Goal: Task Accomplishment & Management: Complete application form

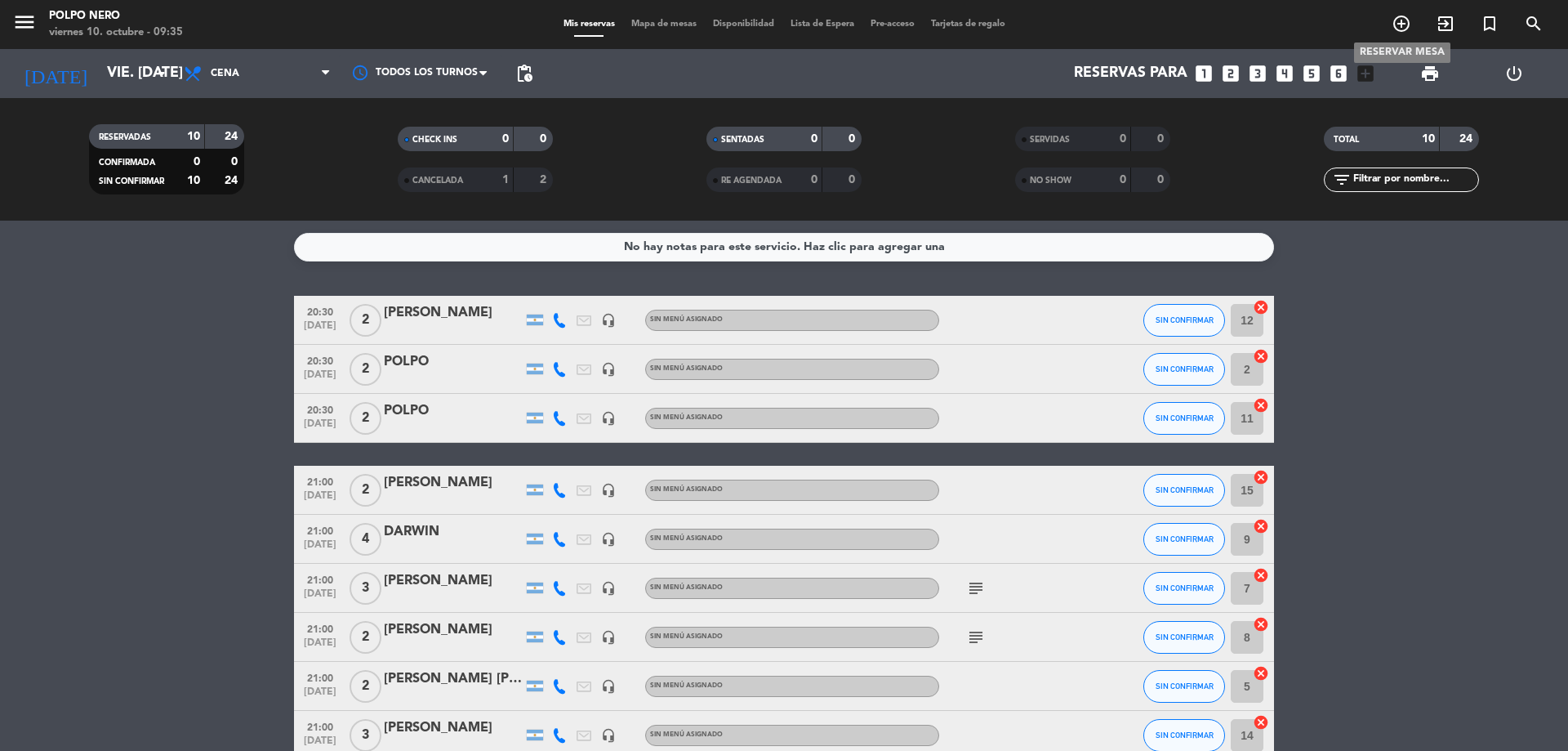
click at [1407, 20] on icon "add_circle_outline" at bounding box center [1401, 24] width 20 height 20
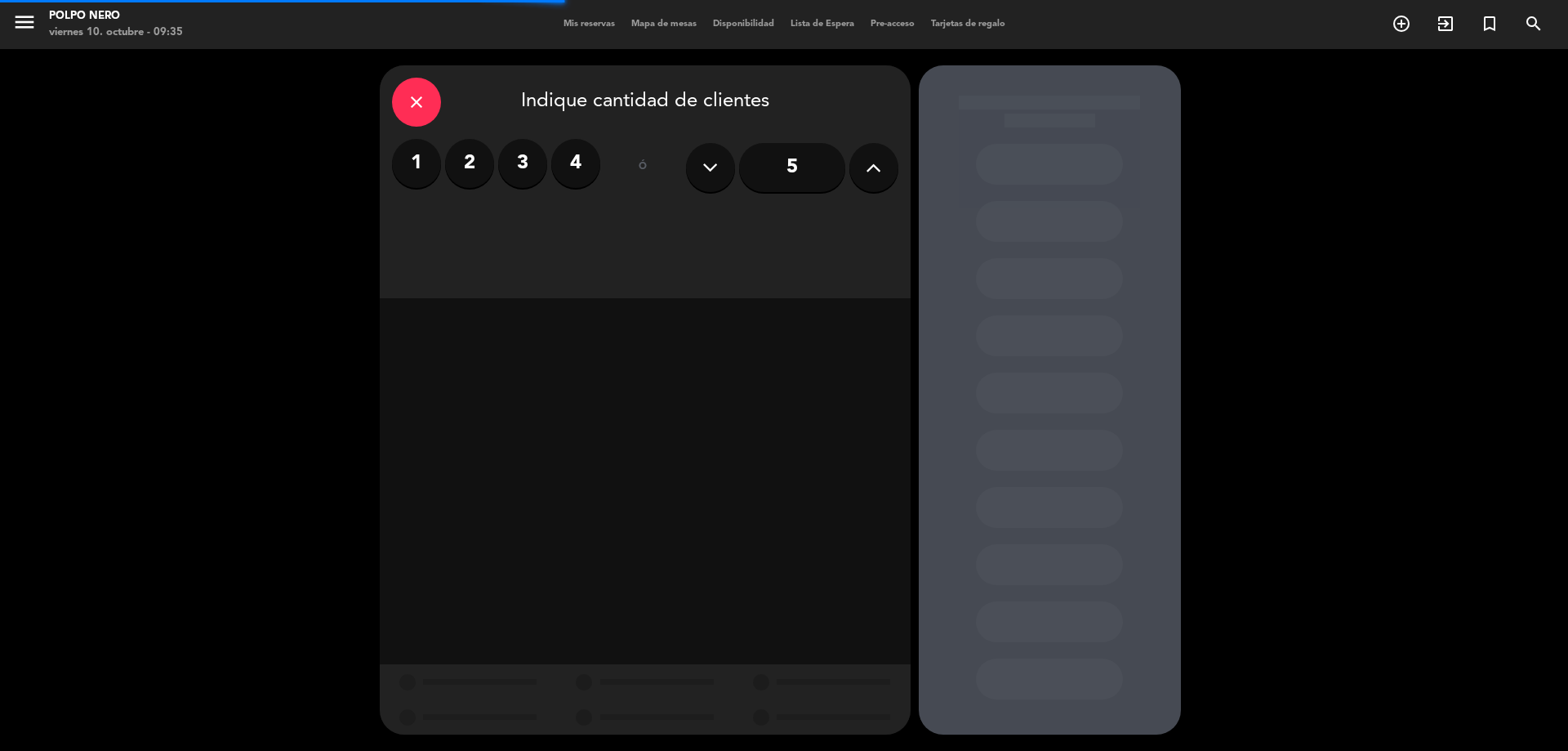
click at [878, 168] on icon at bounding box center [873, 167] width 16 height 25
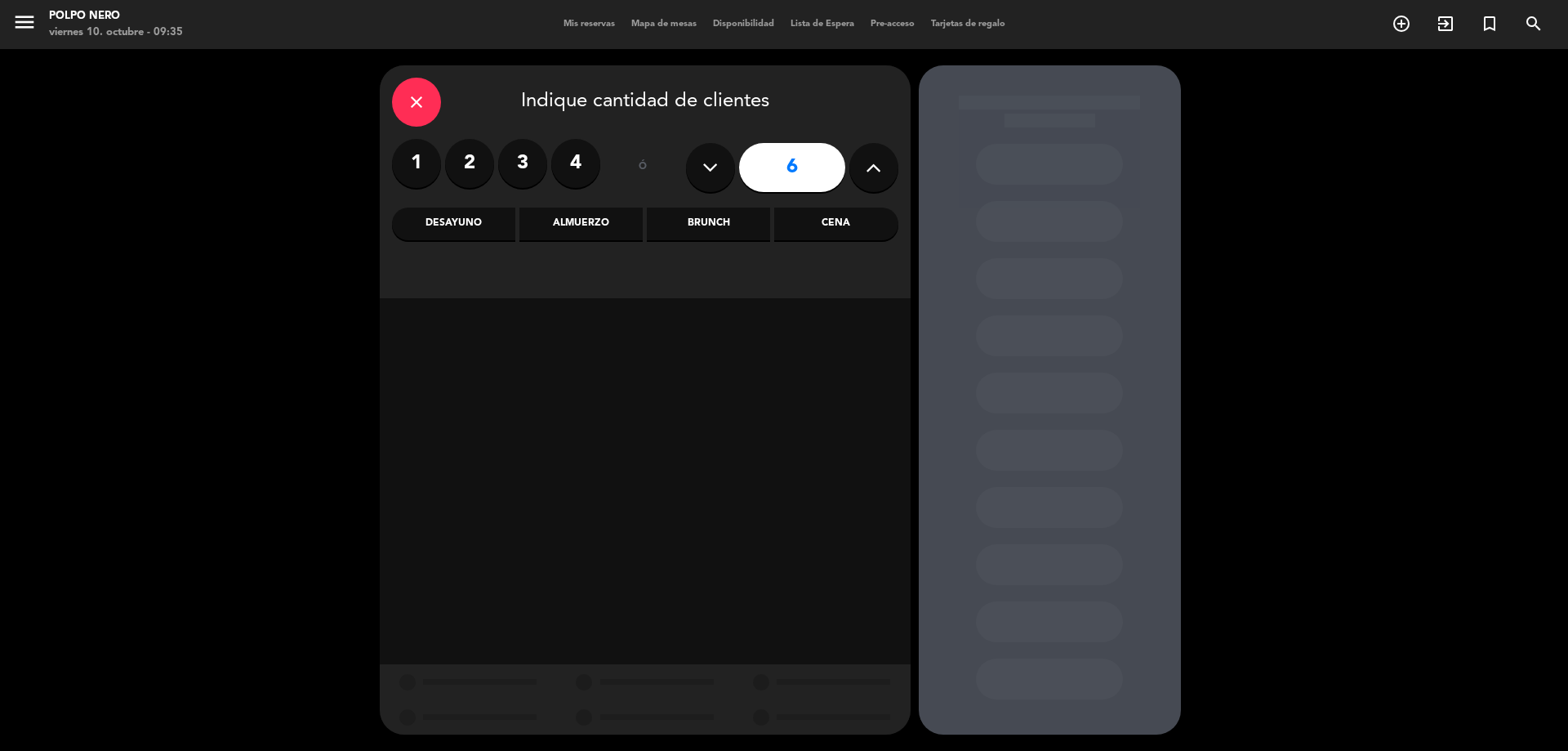
click at [833, 226] on div "Cena" at bounding box center [835, 224] width 124 height 33
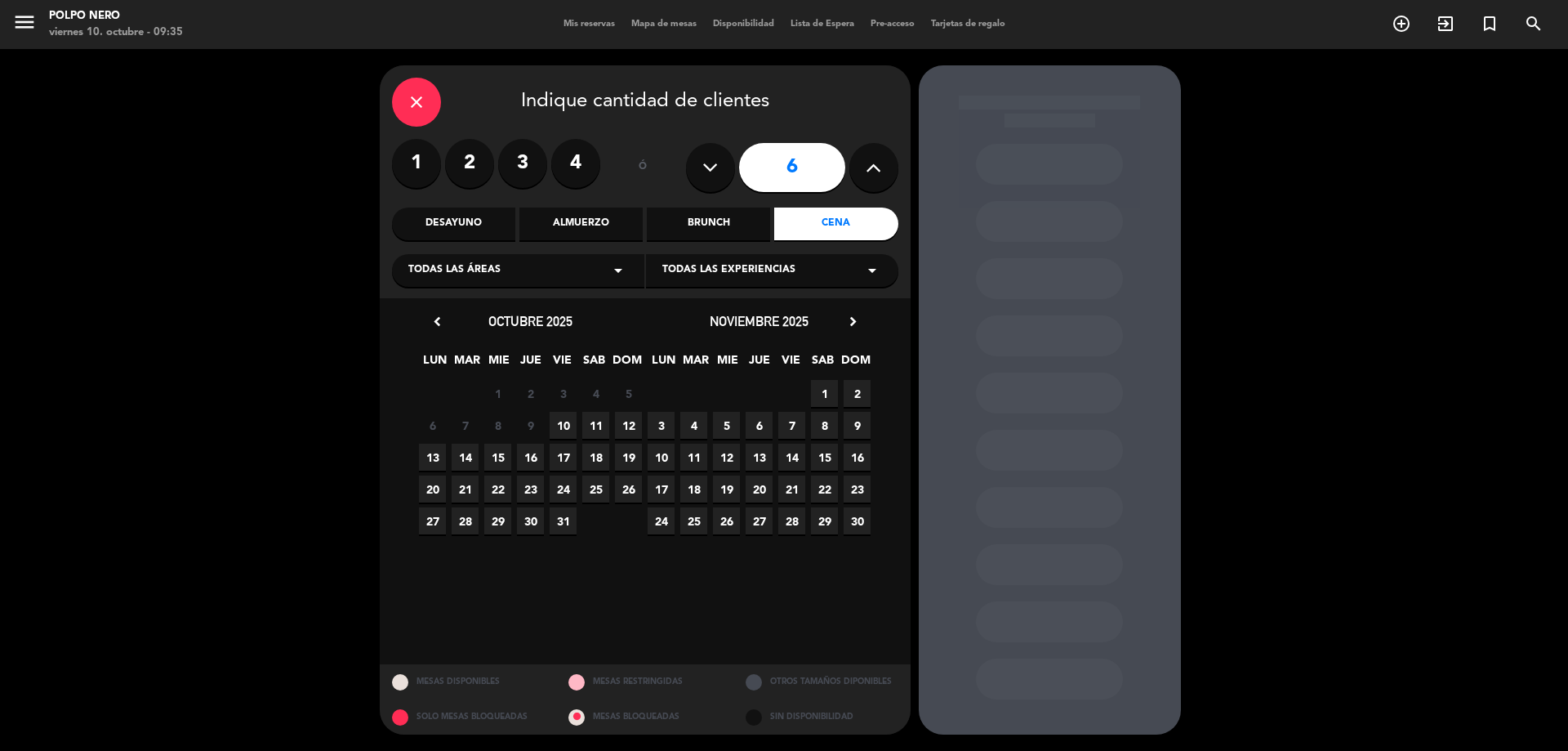
click at [567, 424] on span "10" at bounding box center [563, 424] width 27 height 27
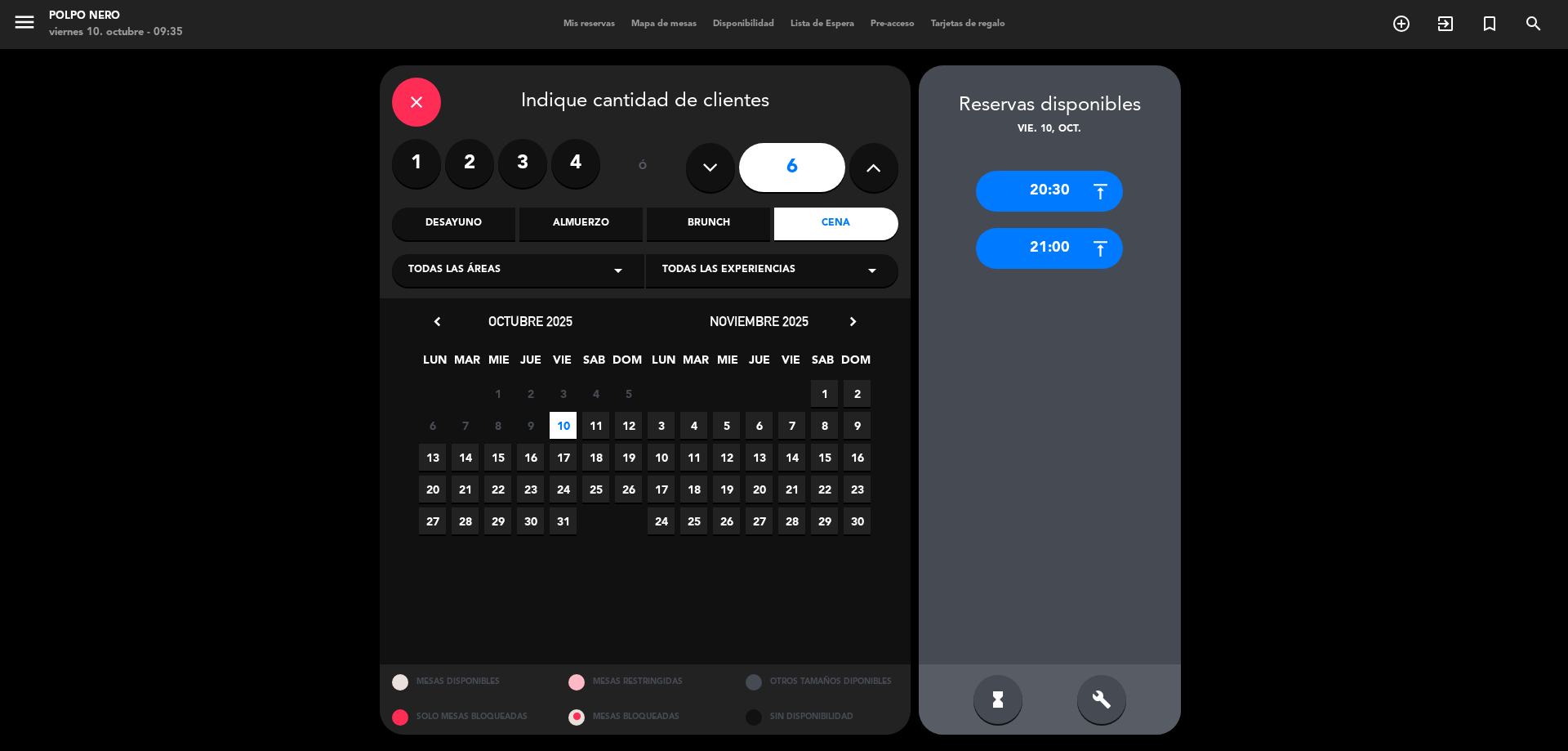
click at [1066, 249] on div "21:00" at bounding box center [1049, 248] width 147 height 41
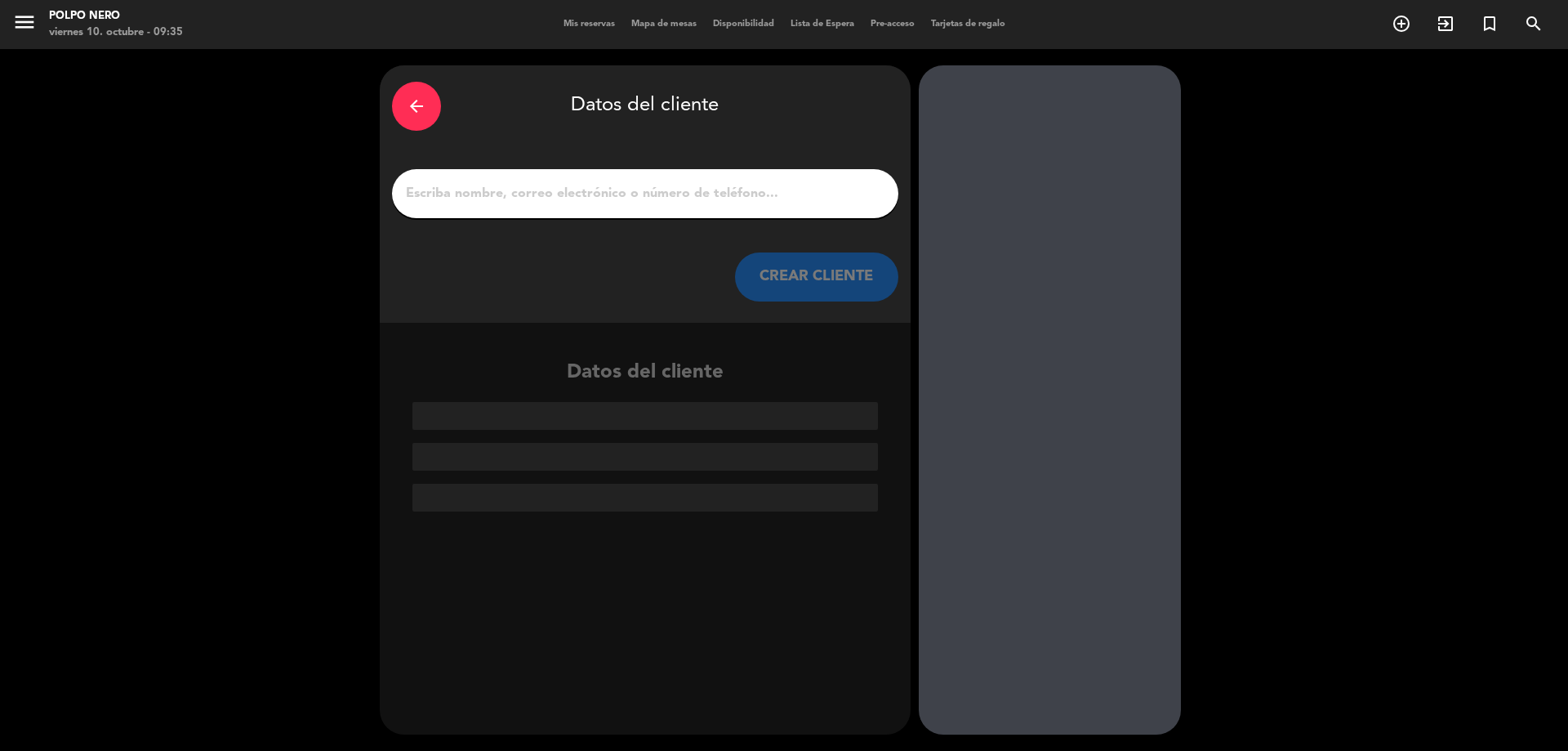
click at [779, 187] on input "1" at bounding box center [645, 193] width 482 height 23
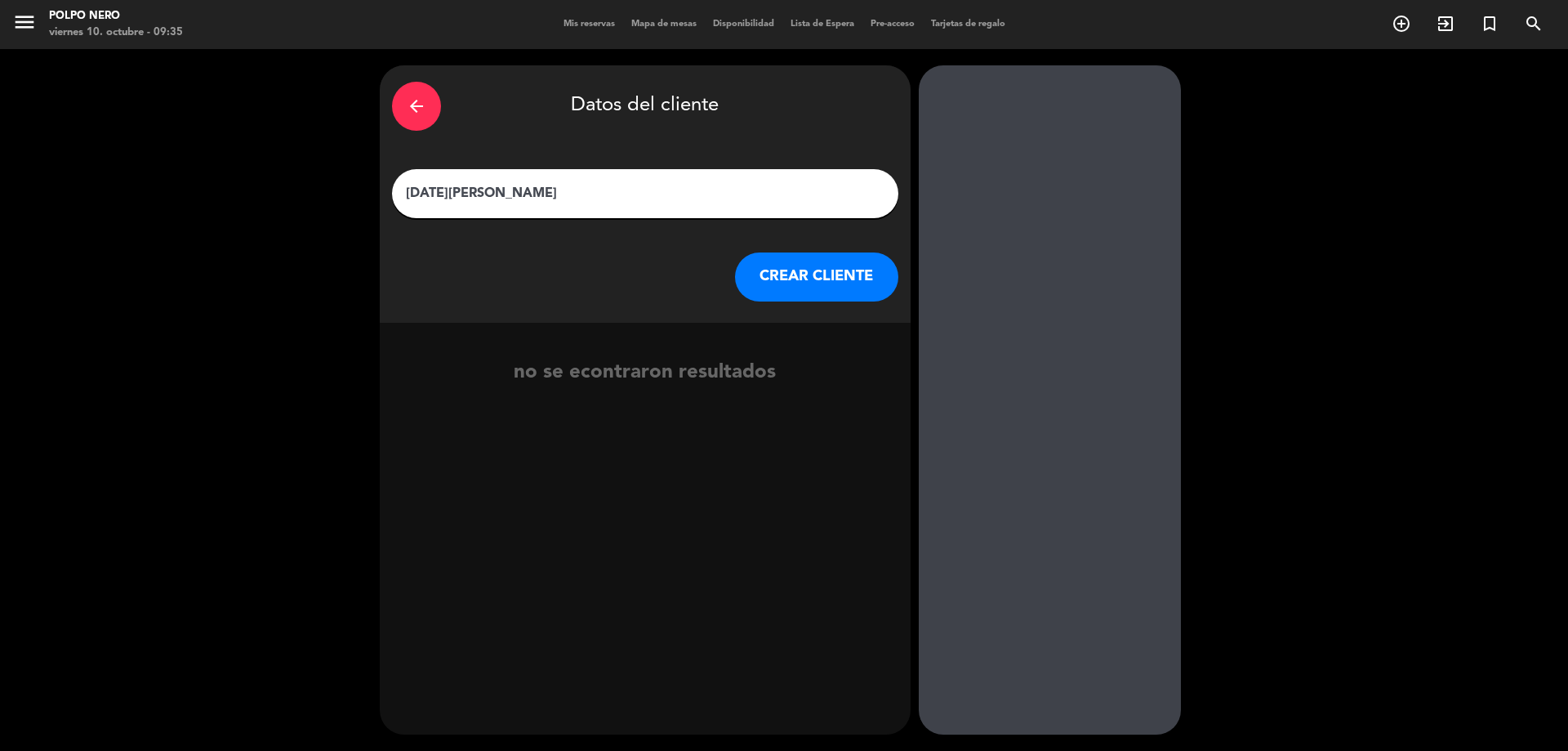
type input "[DATE][PERSON_NAME]"
click at [814, 277] on button "CREAR CLIENTE" at bounding box center [816, 277] width 164 height 49
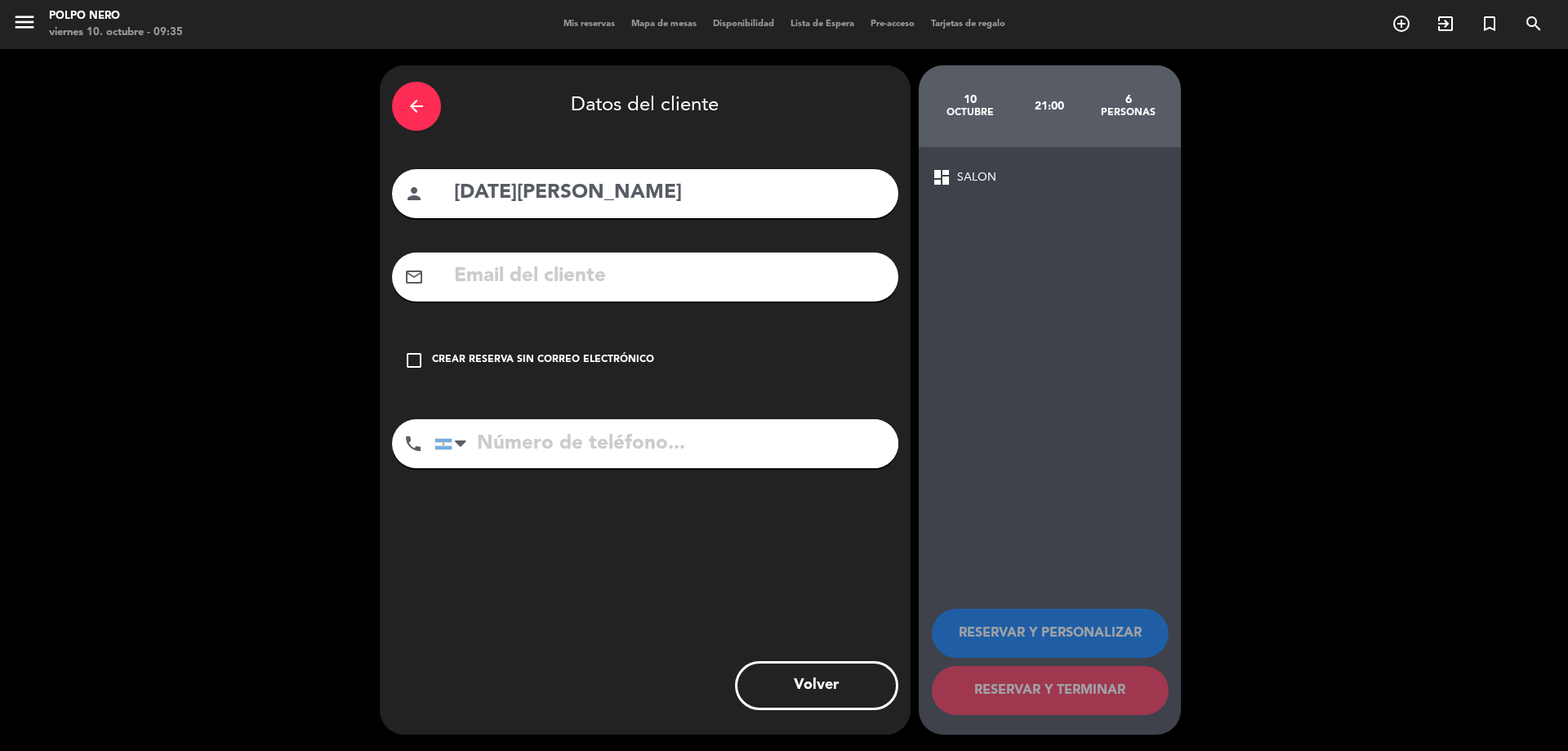
click at [412, 361] on icon "check_box_outline_blank" at bounding box center [414, 361] width 20 height 20
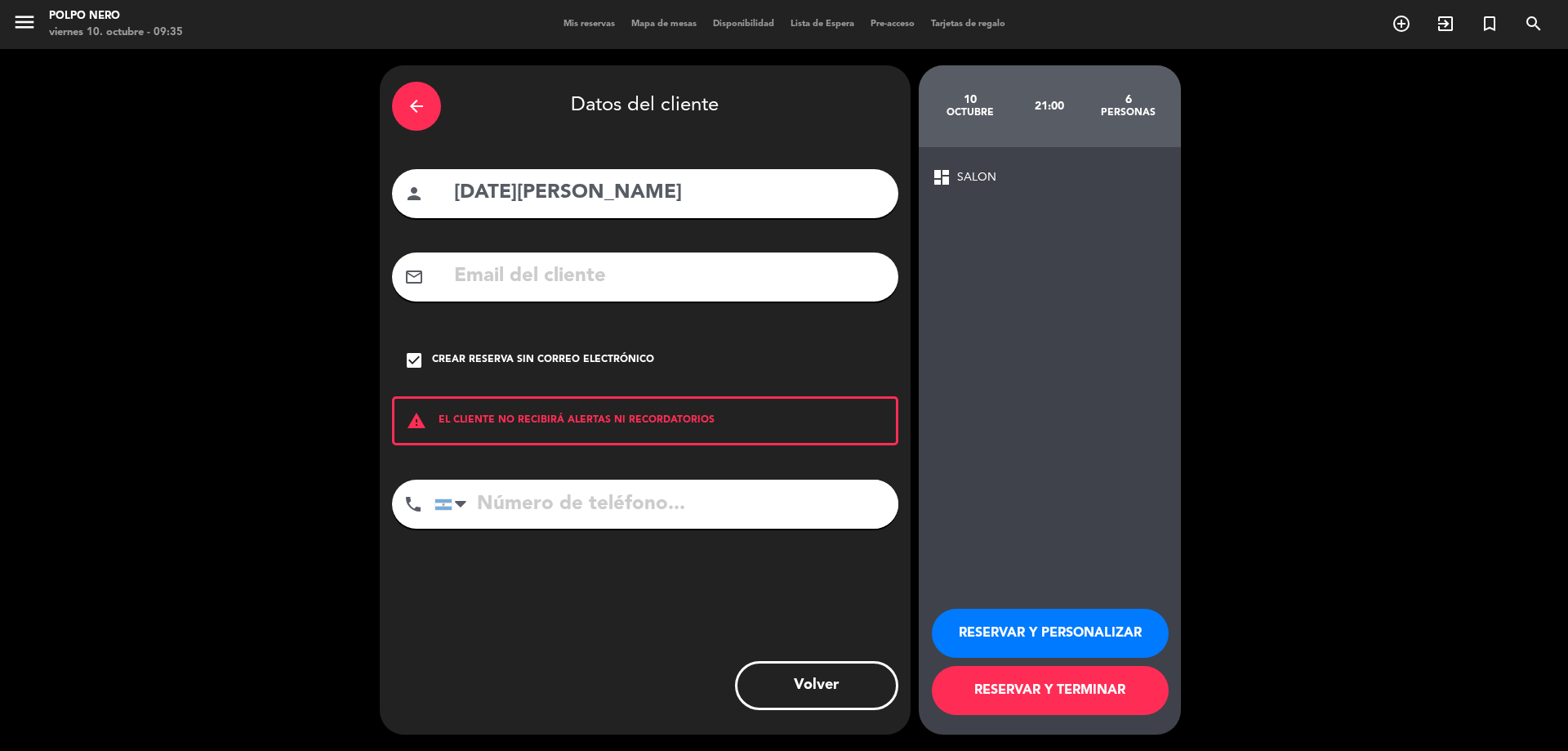
click at [586, 507] on input "tel" at bounding box center [666, 503] width 464 height 49
type input "3497657284"
click at [1032, 630] on button "RESERVAR Y PERSONALIZAR" at bounding box center [1049, 632] width 237 height 49
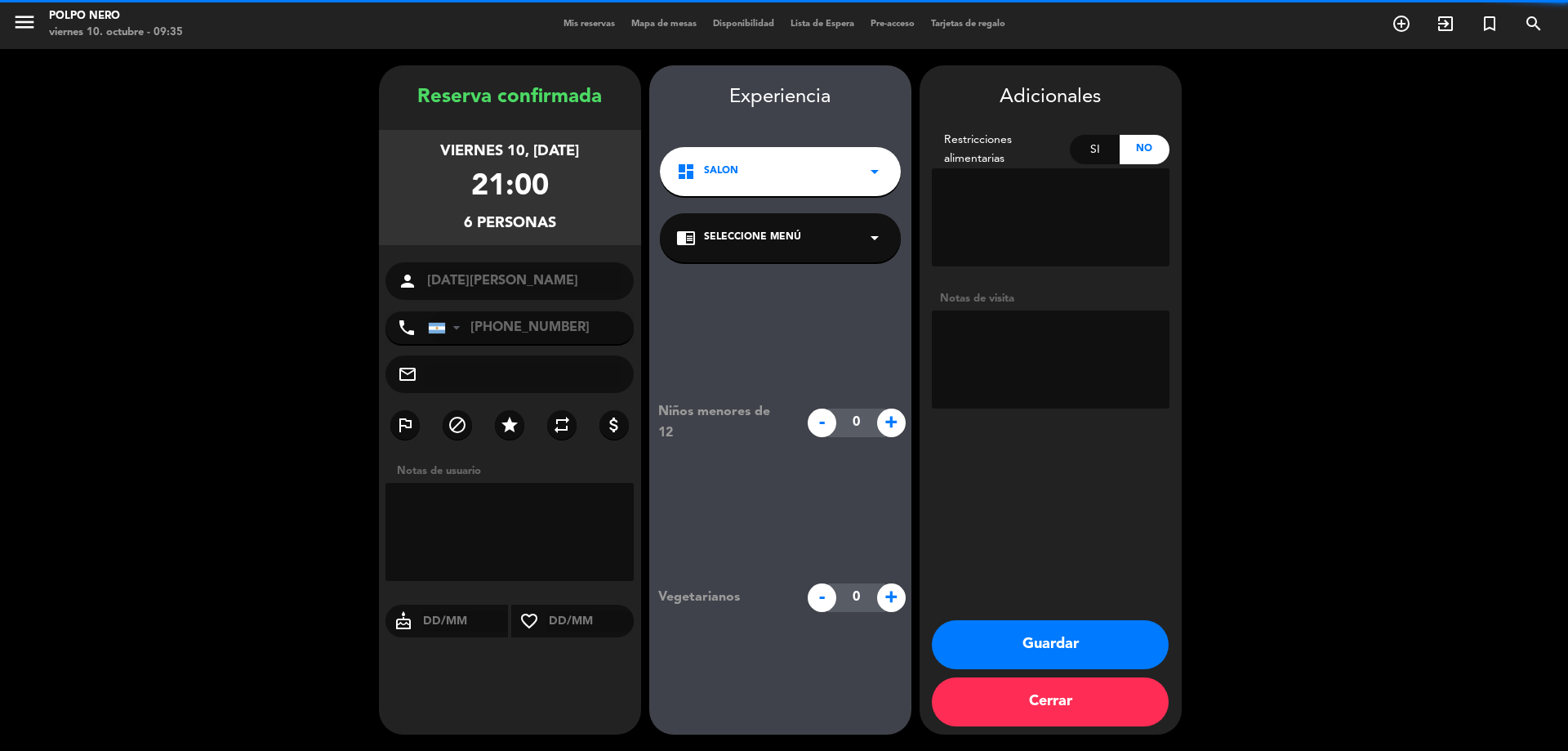
click at [496, 527] on textarea at bounding box center [510, 531] width 250 height 98
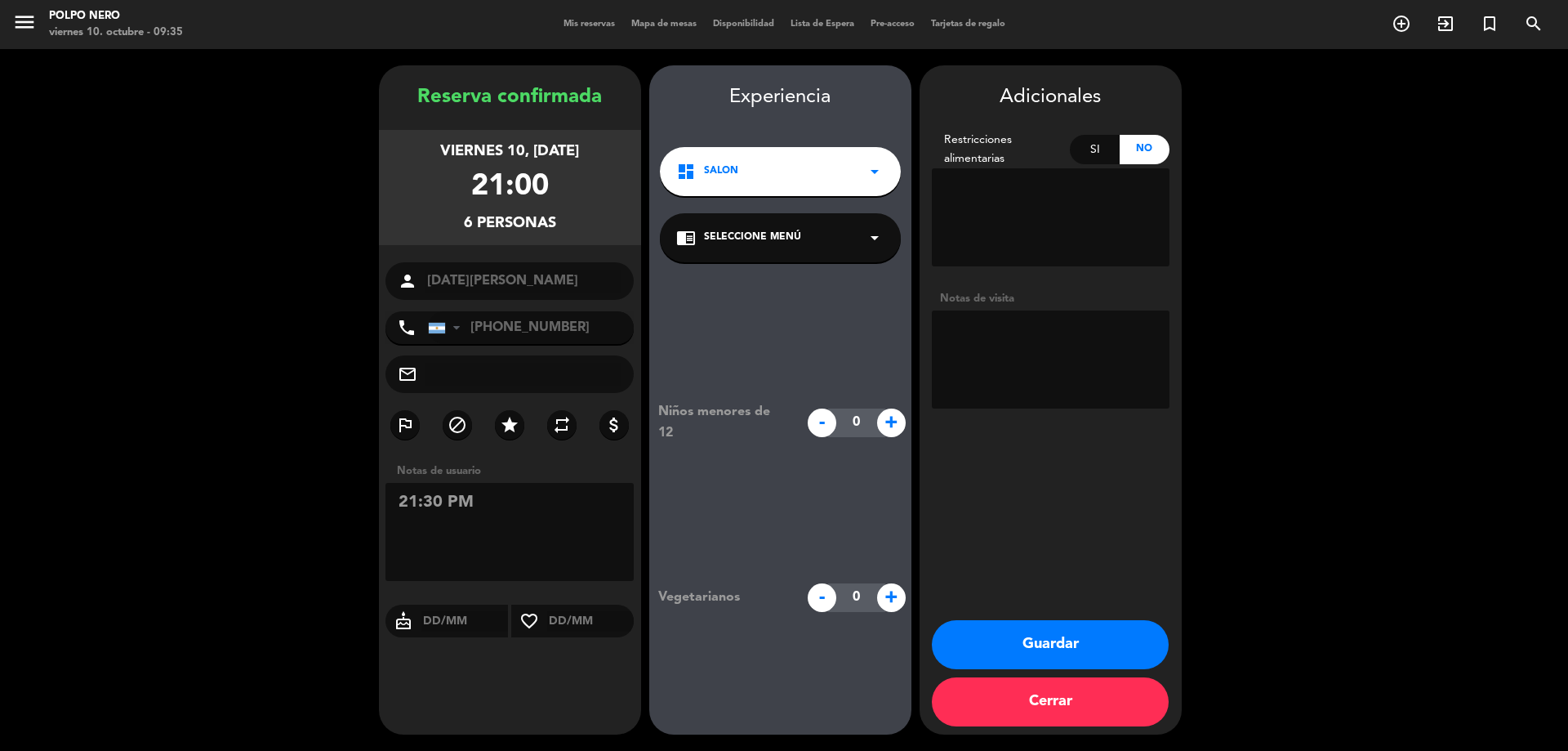
type textarea "21:30 PM"
click at [1021, 639] on button "Guardar" at bounding box center [1049, 644] width 237 height 49
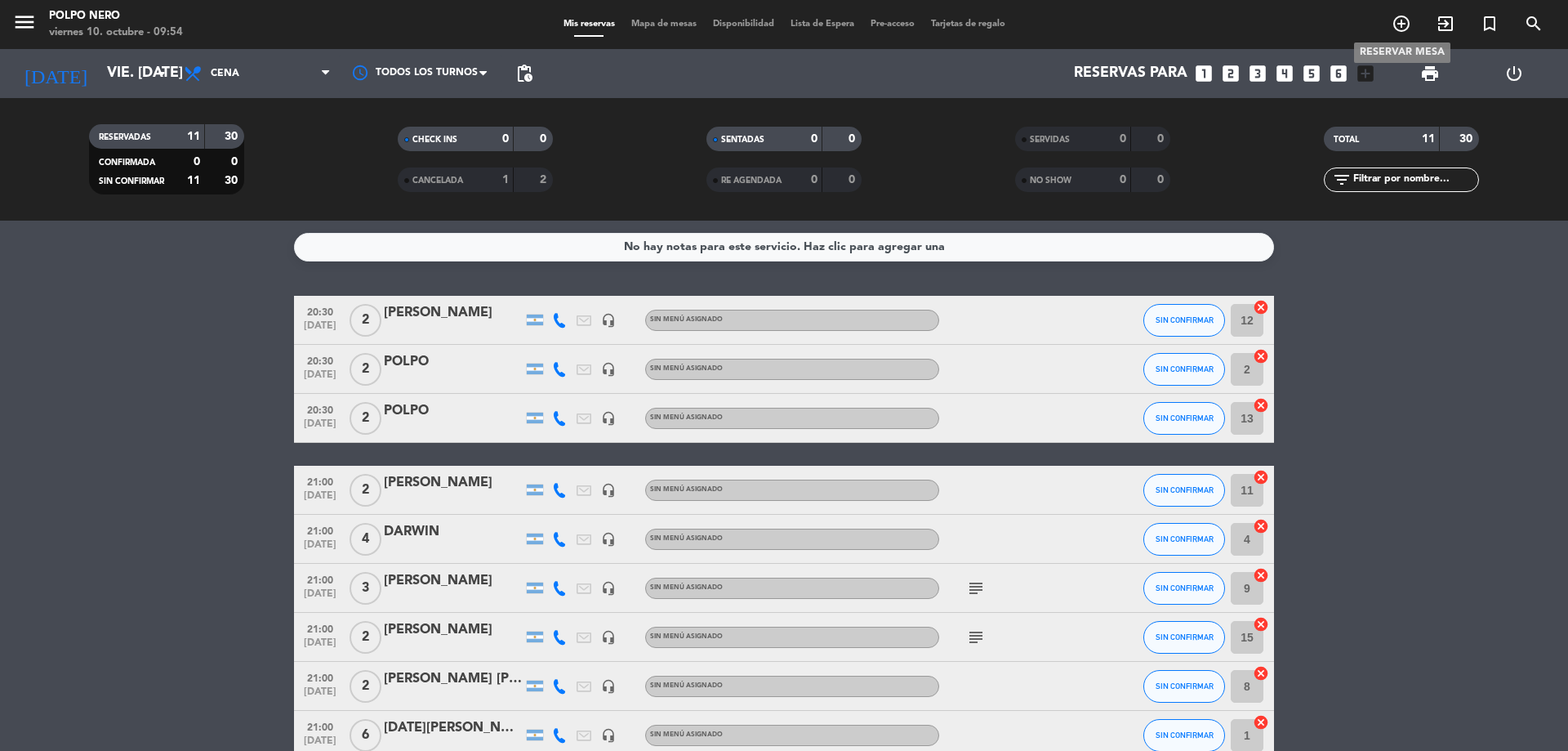
click at [1402, 23] on icon "add_circle_outline" at bounding box center [1401, 24] width 20 height 20
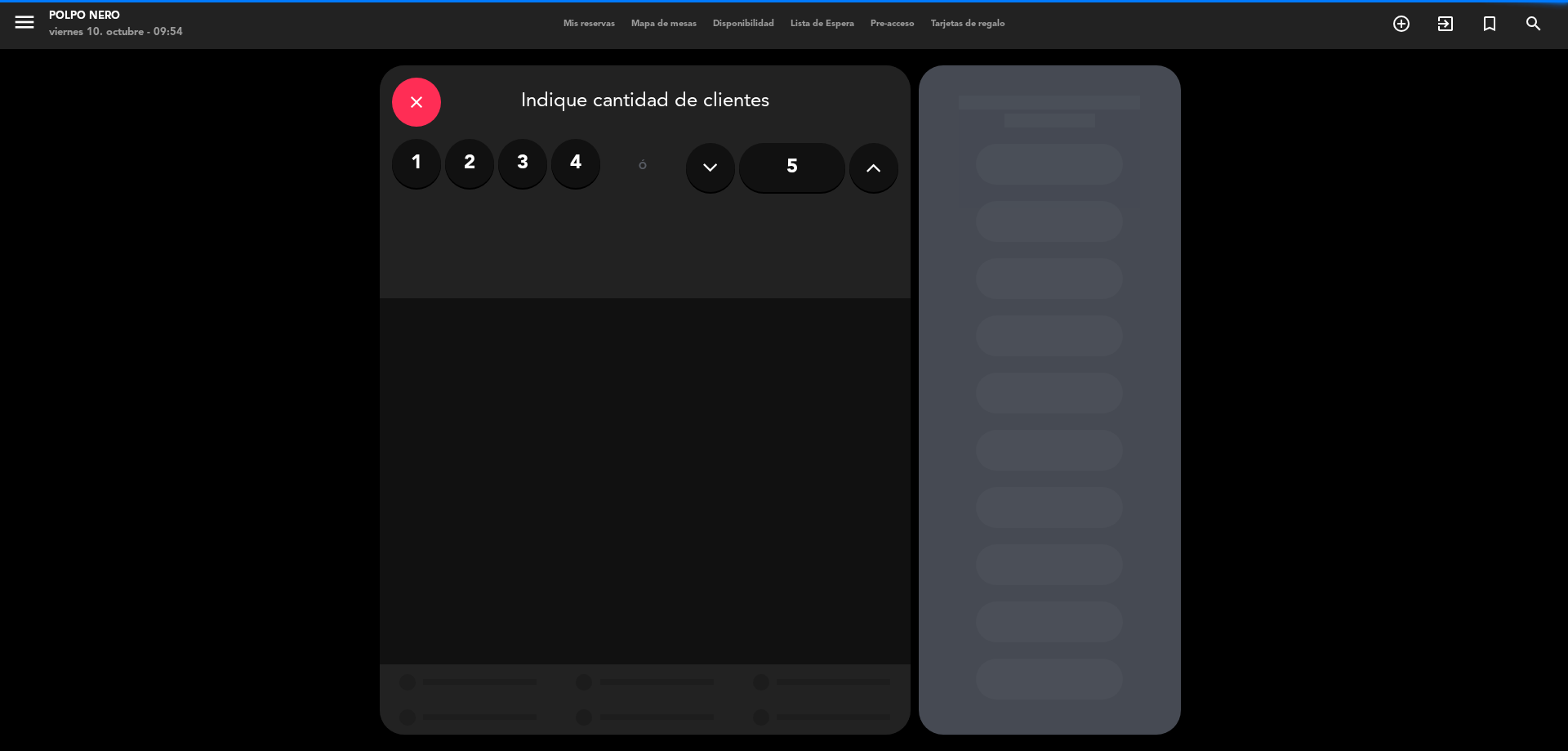
click at [528, 164] on label "3" at bounding box center [522, 163] width 49 height 49
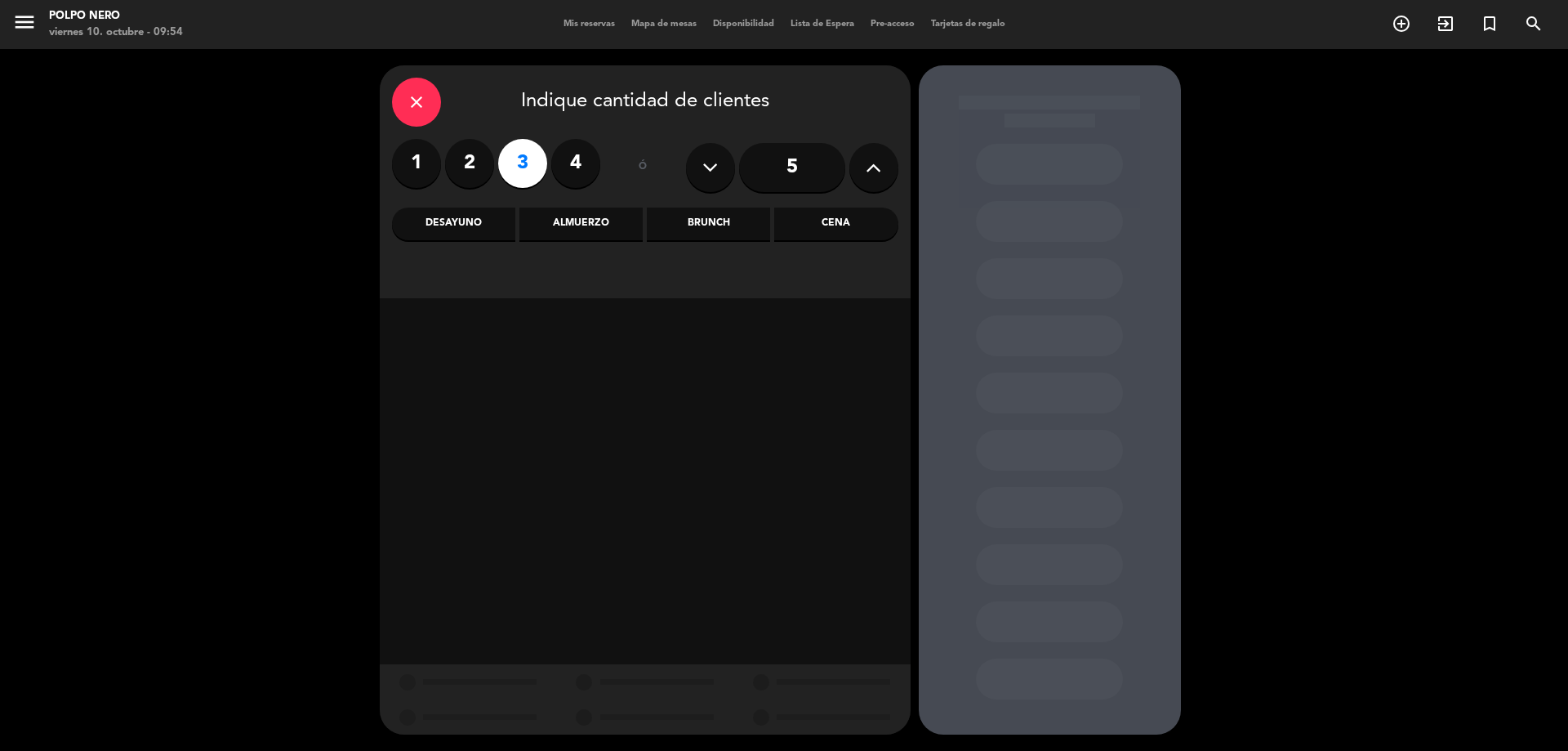
click at [828, 219] on div "Cena" at bounding box center [835, 224] width 124 height 33
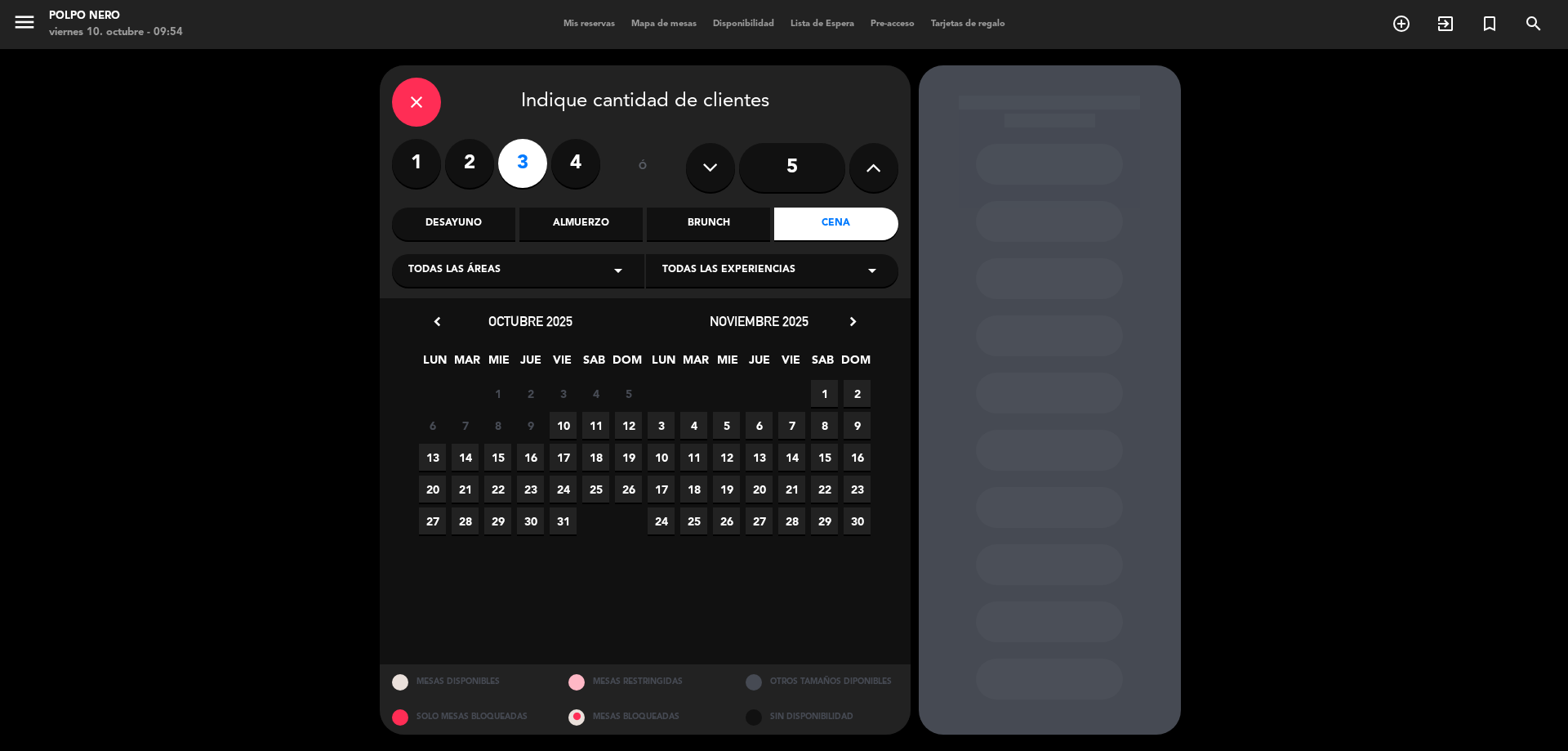
click at [568, 428] on span "10" at bounding box center [563, 424] width 27 height 27
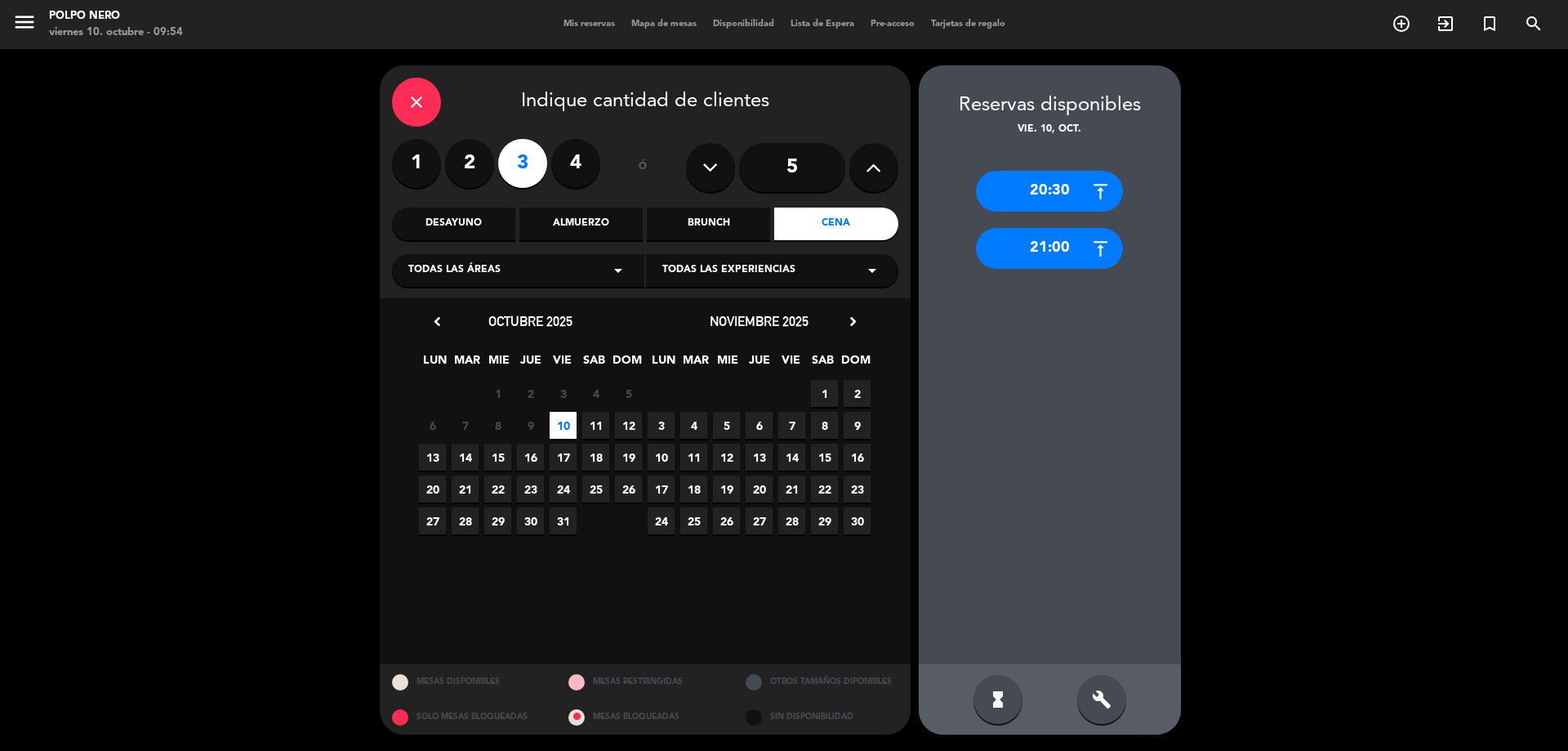
click at [1084, 250] on div "21:00" at bounding box center [1049, 248] width 147 height 41
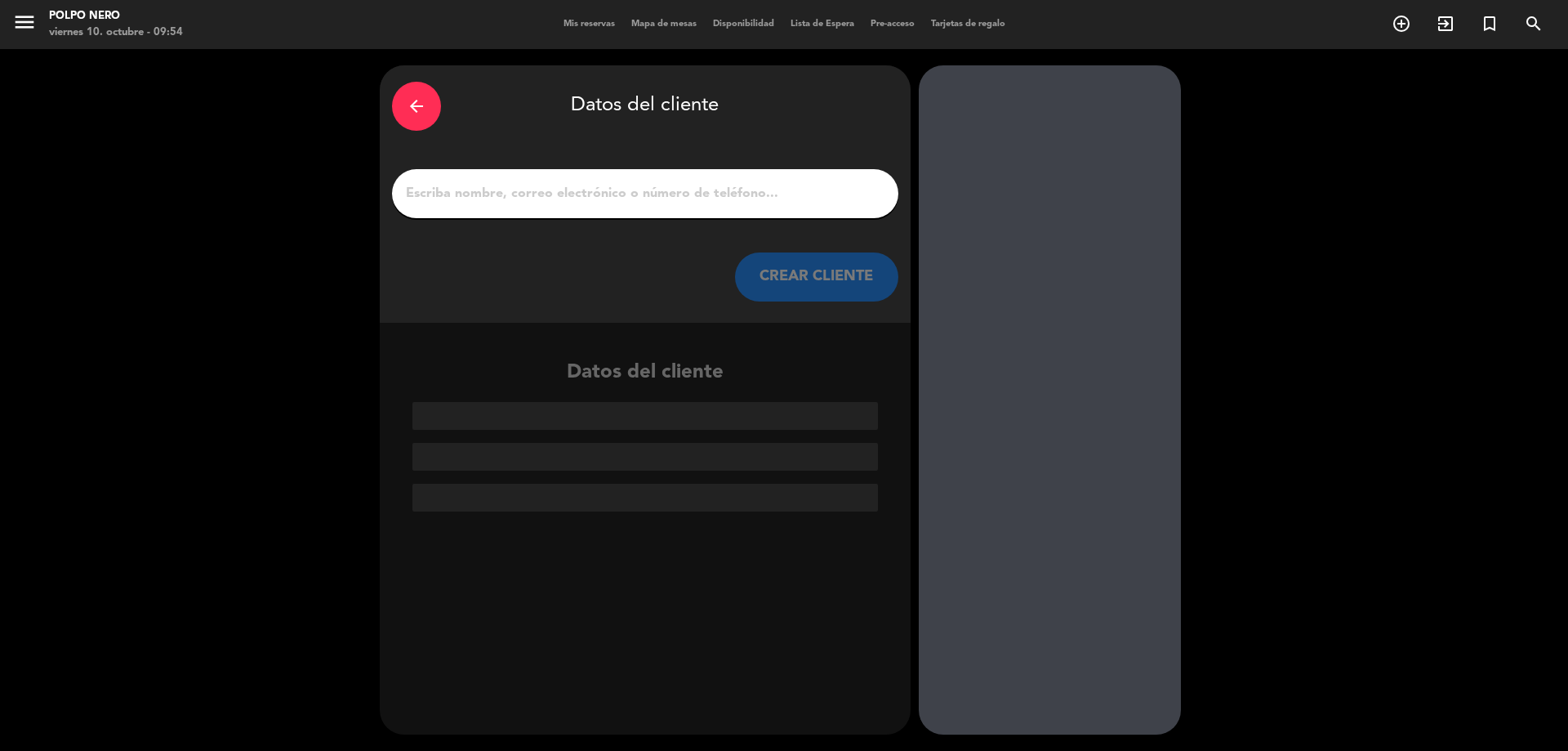
click at [665, 188] on input "1" at bounding box center [645, 193] width 482 height 23
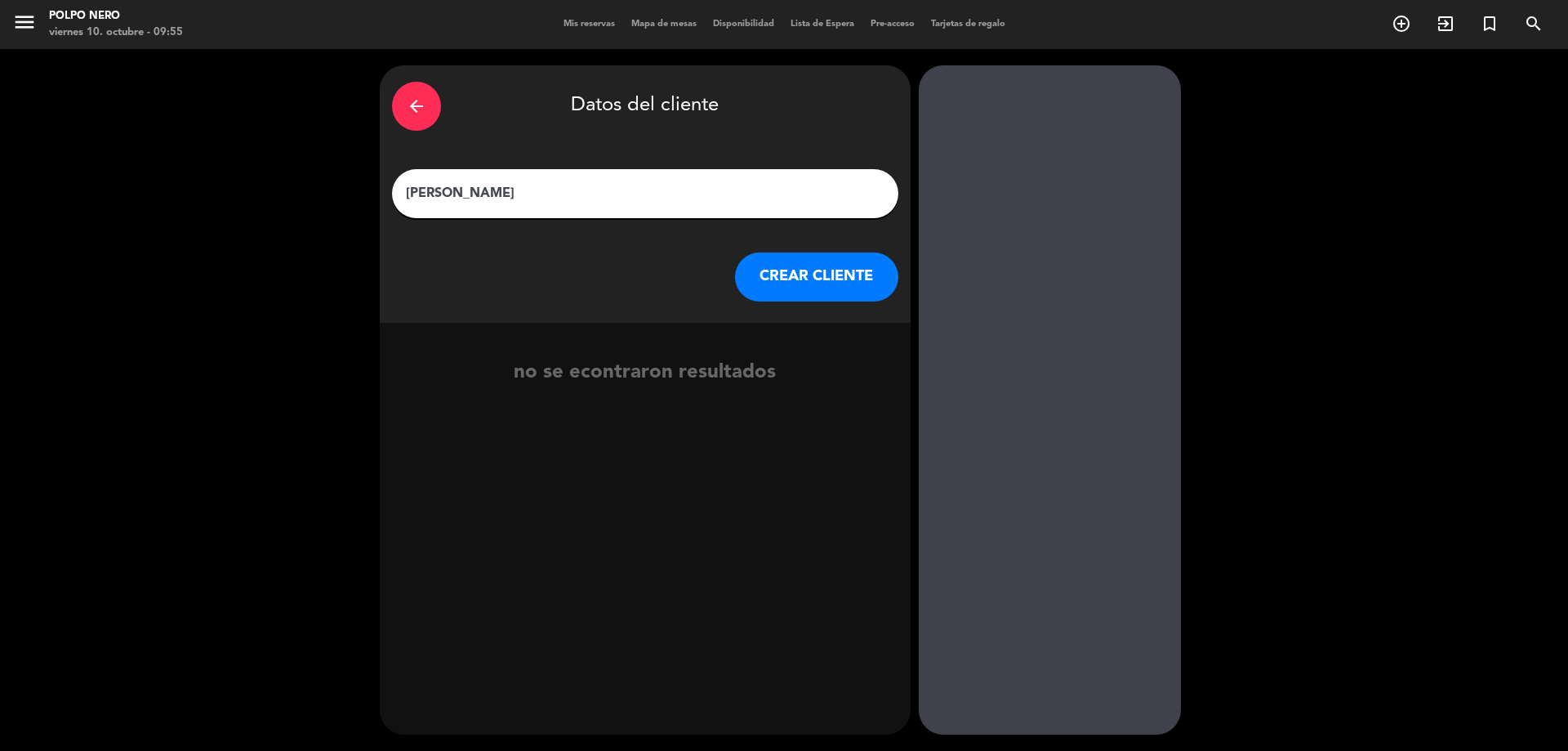
type input "[PERSON_NAME]"
click at [820, 271] on button "CREAR CLIENTE" at bounding box center [816, 277] width 164 height 49
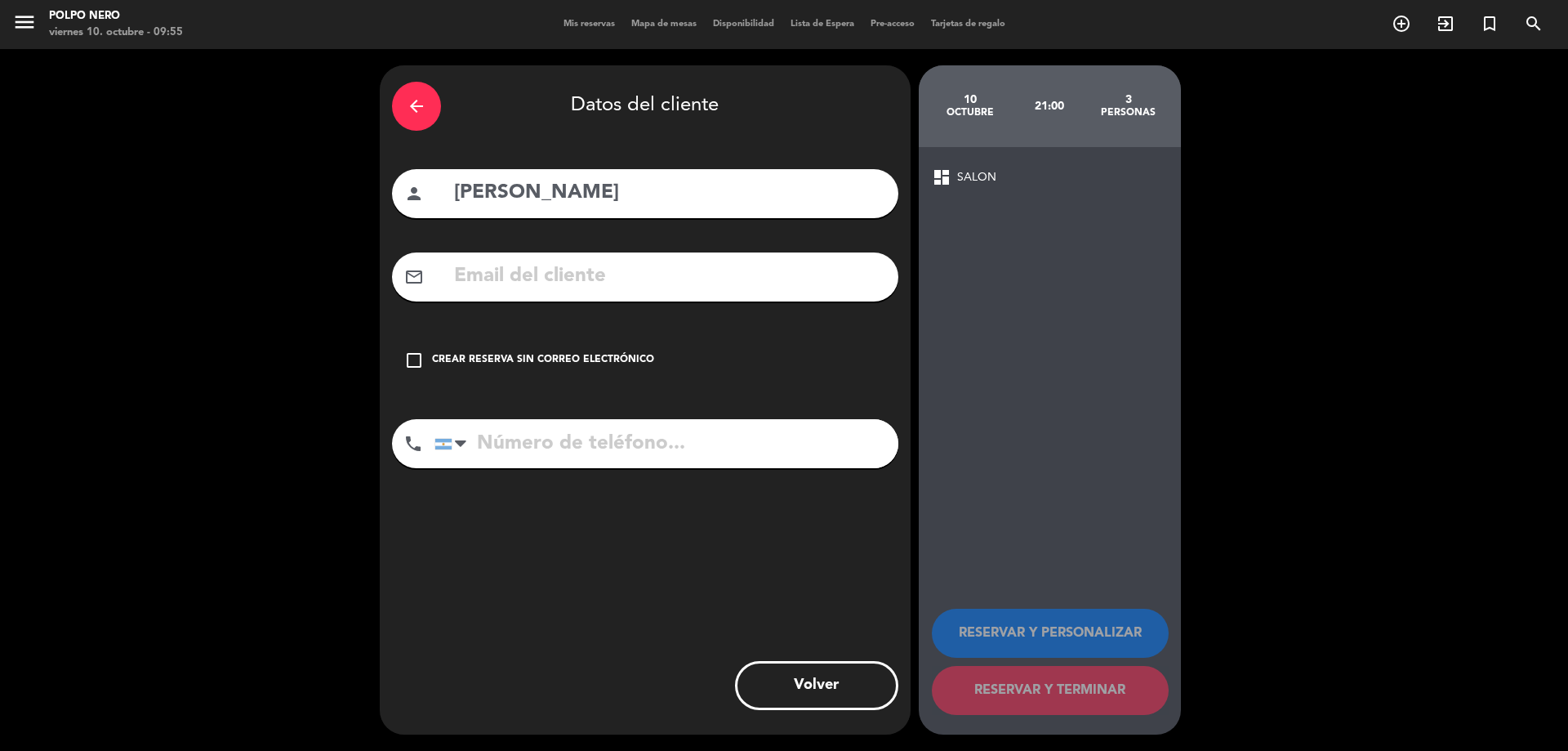
click at [414, 364] on icon "check_box_outline_blank" at bounding box center [414, 361] width 20 height 20
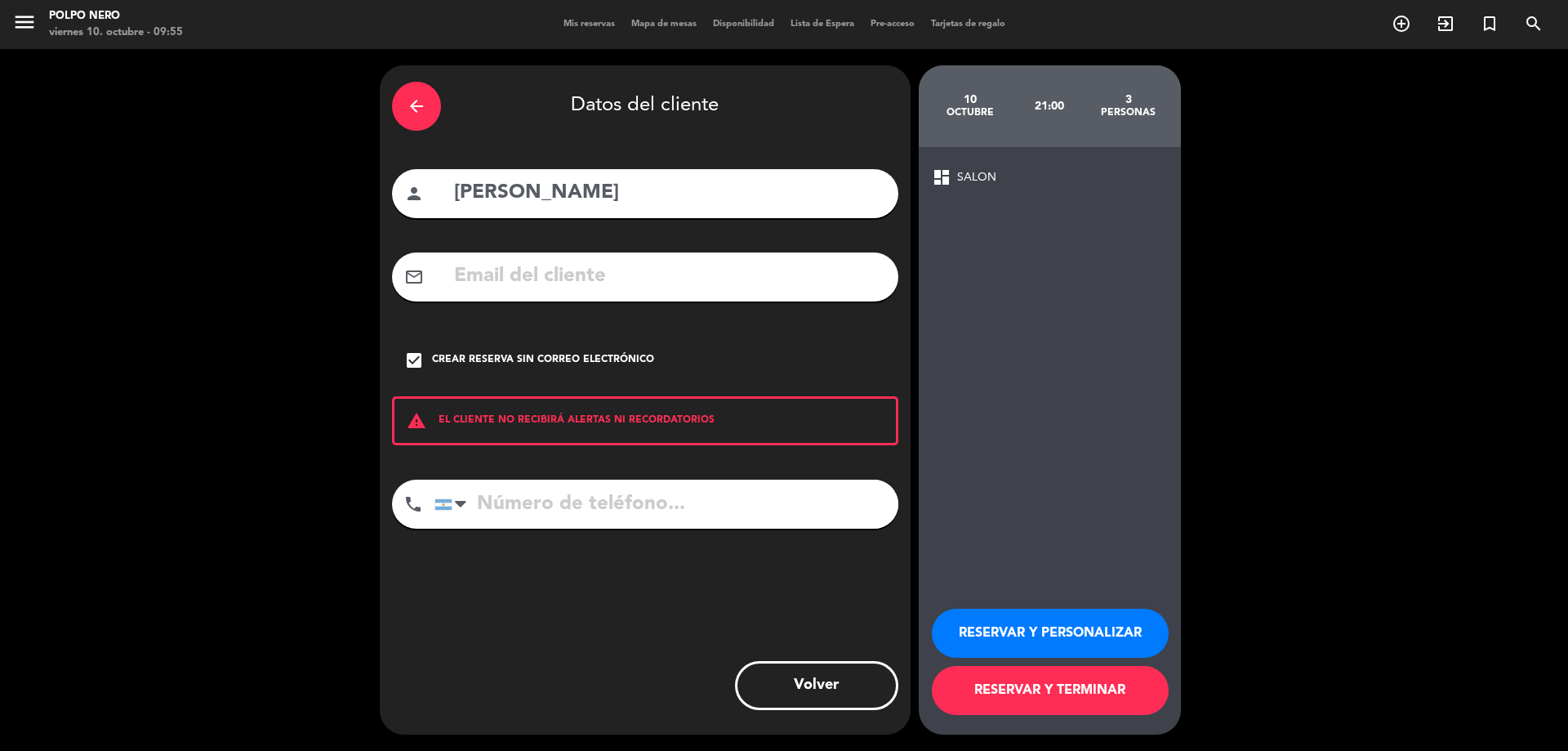
click at [634, 505] on input "tel" at bounding box center [666, 503] width 464 height 49
type input "3425895888"
click at [1040, 630] on button "RESERVAR Y PERSONALIZAR" at bounding box center [1049, 632] width 237 height 49
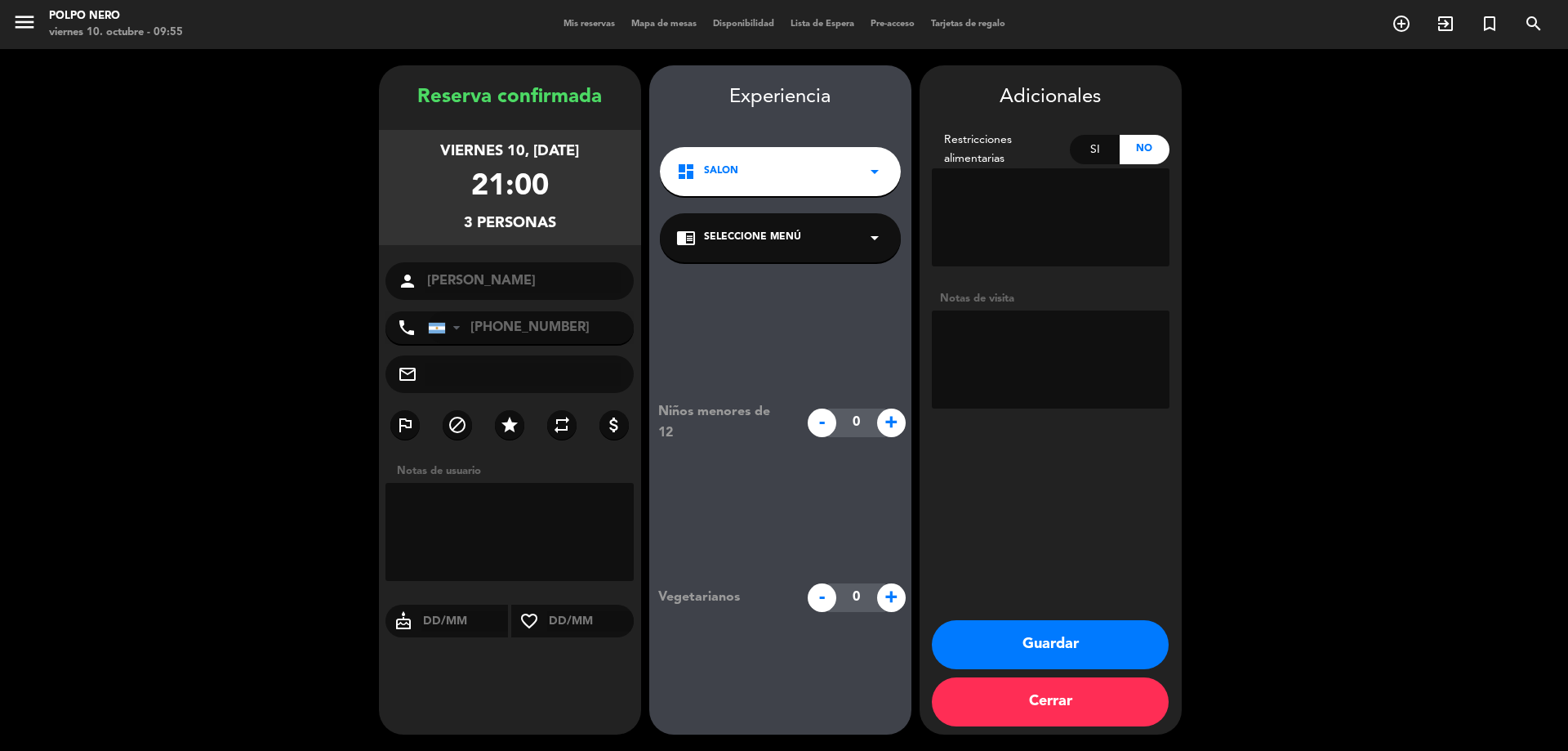
click at [491, 526] on textarea at bounding box center [510, 531] width 250 height 98
type textarea "21:15 PM"
click at [1028, 637] on button "Guardar" at bounding box center [1049, 644] width 237 height 49
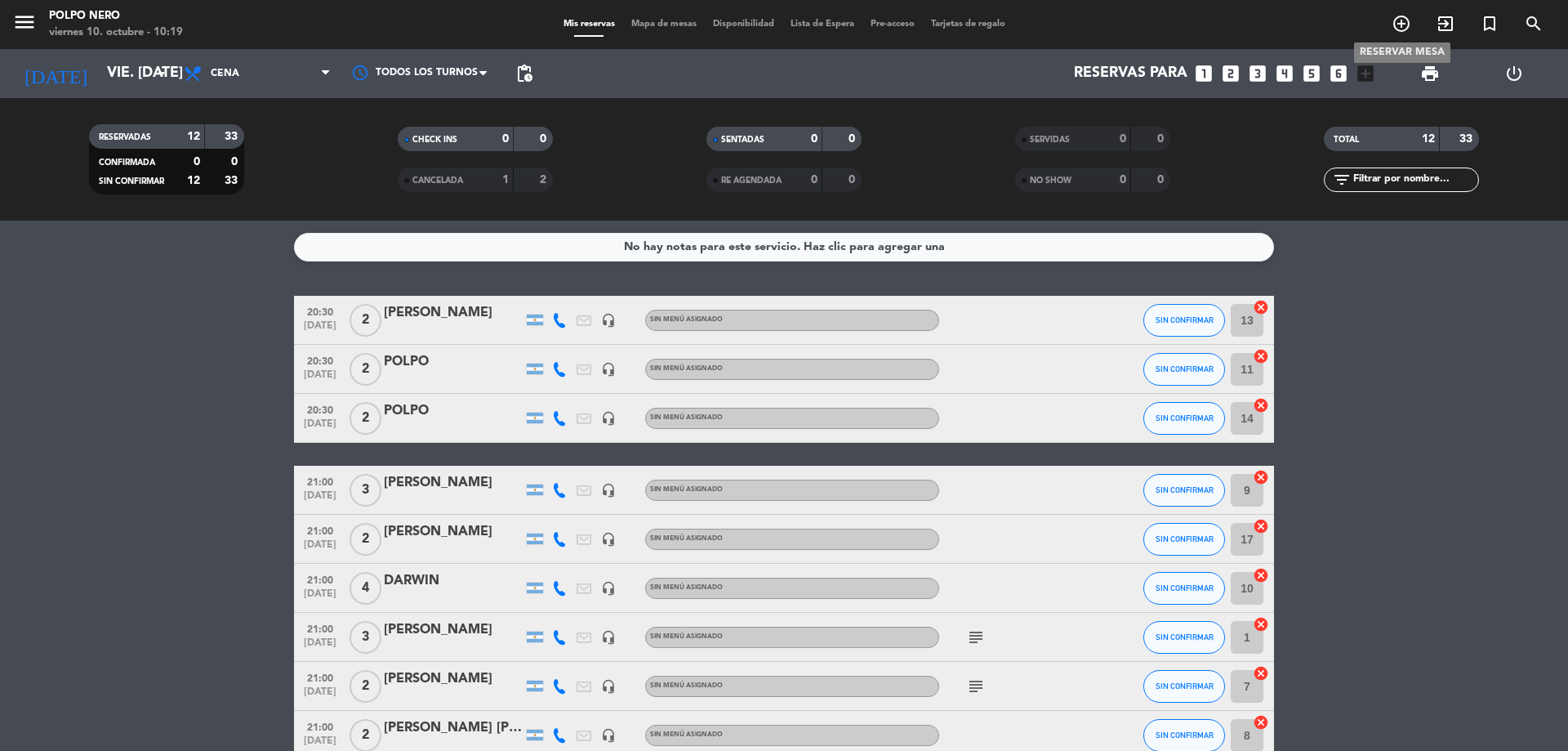
click at [1400, 22] on icon "add_circle_outline" at bounding box center [1401, 24] width 20 height 20
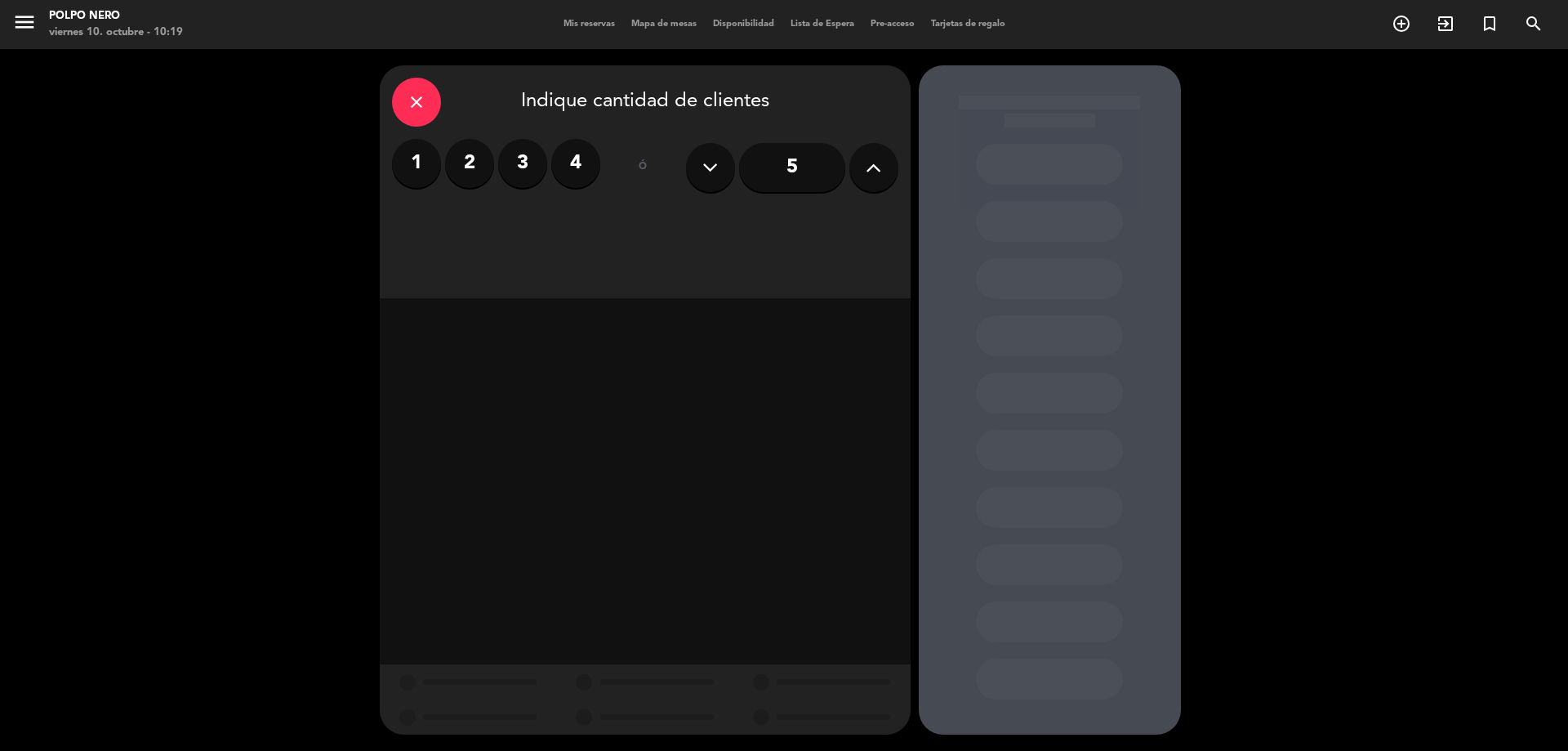
click at [478, 155] on label "2" at bounding box center [469, 163] width 49 height 49
click at [851, 221] on div "Cena" at bounding box center [835, 224] width 124 height 33
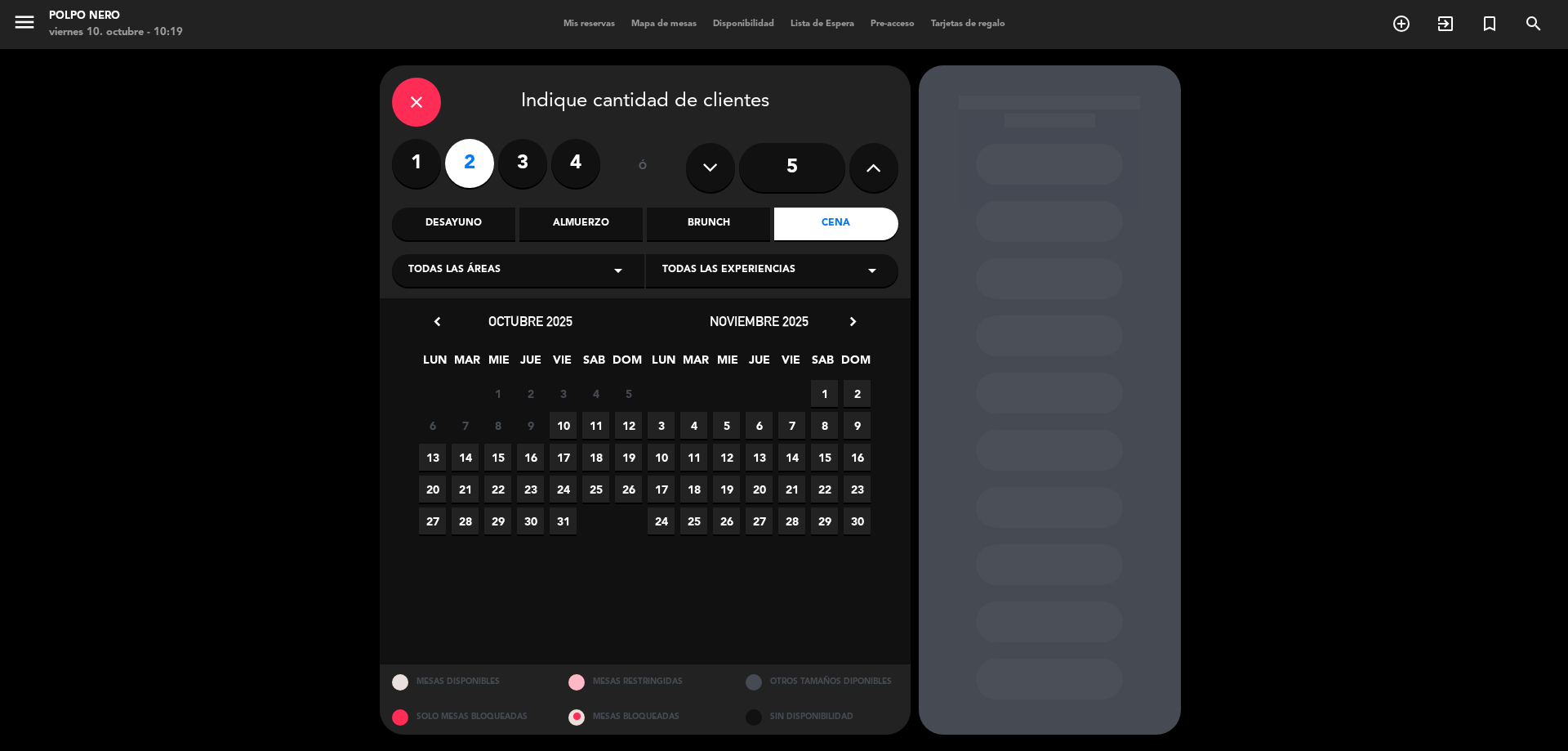
click at [568, 424] on span "10" at bounding box center [563, 424] width 27 height 27
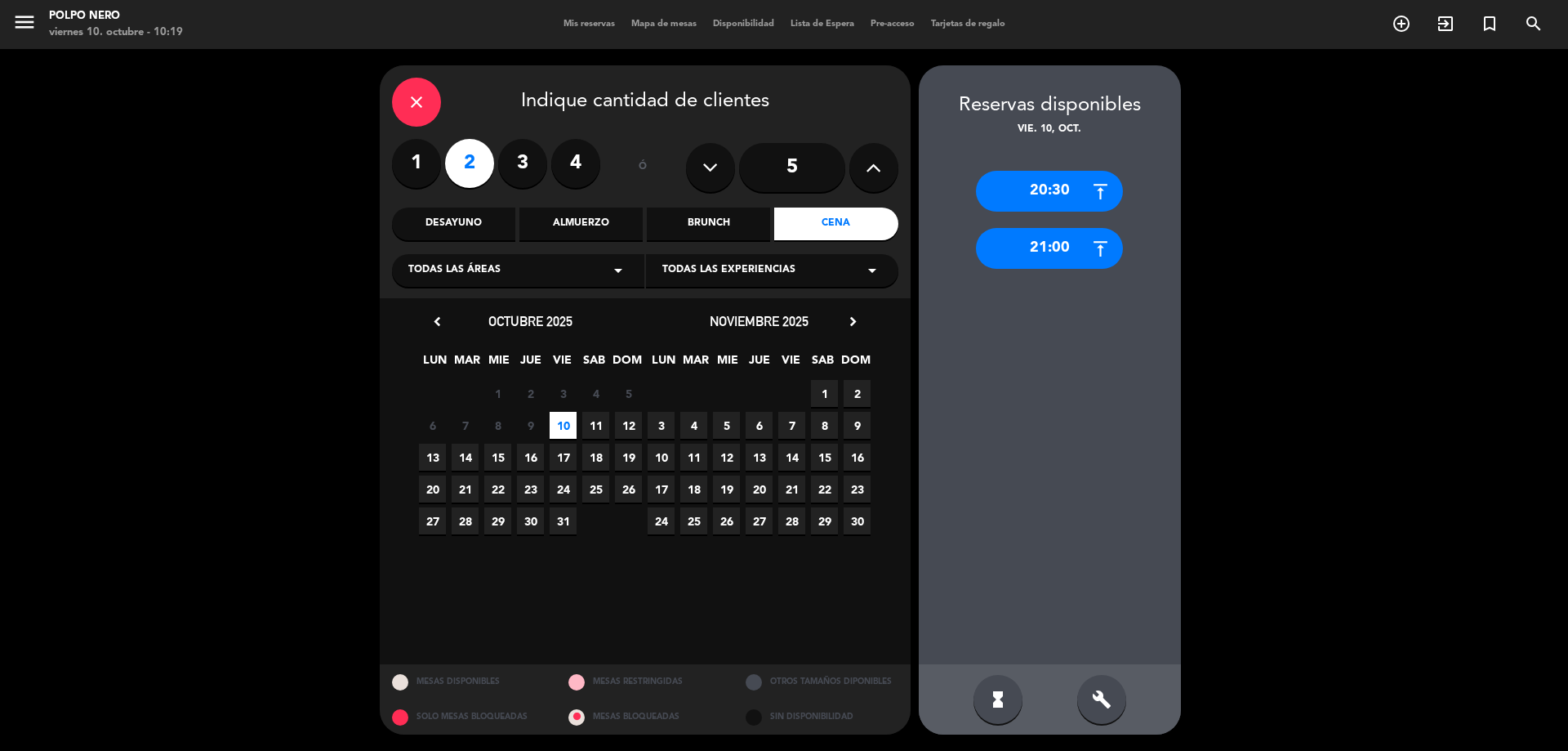
click at [1062, 248] on div "21:00" at bounding box center [1049, 248] width 147 height 41
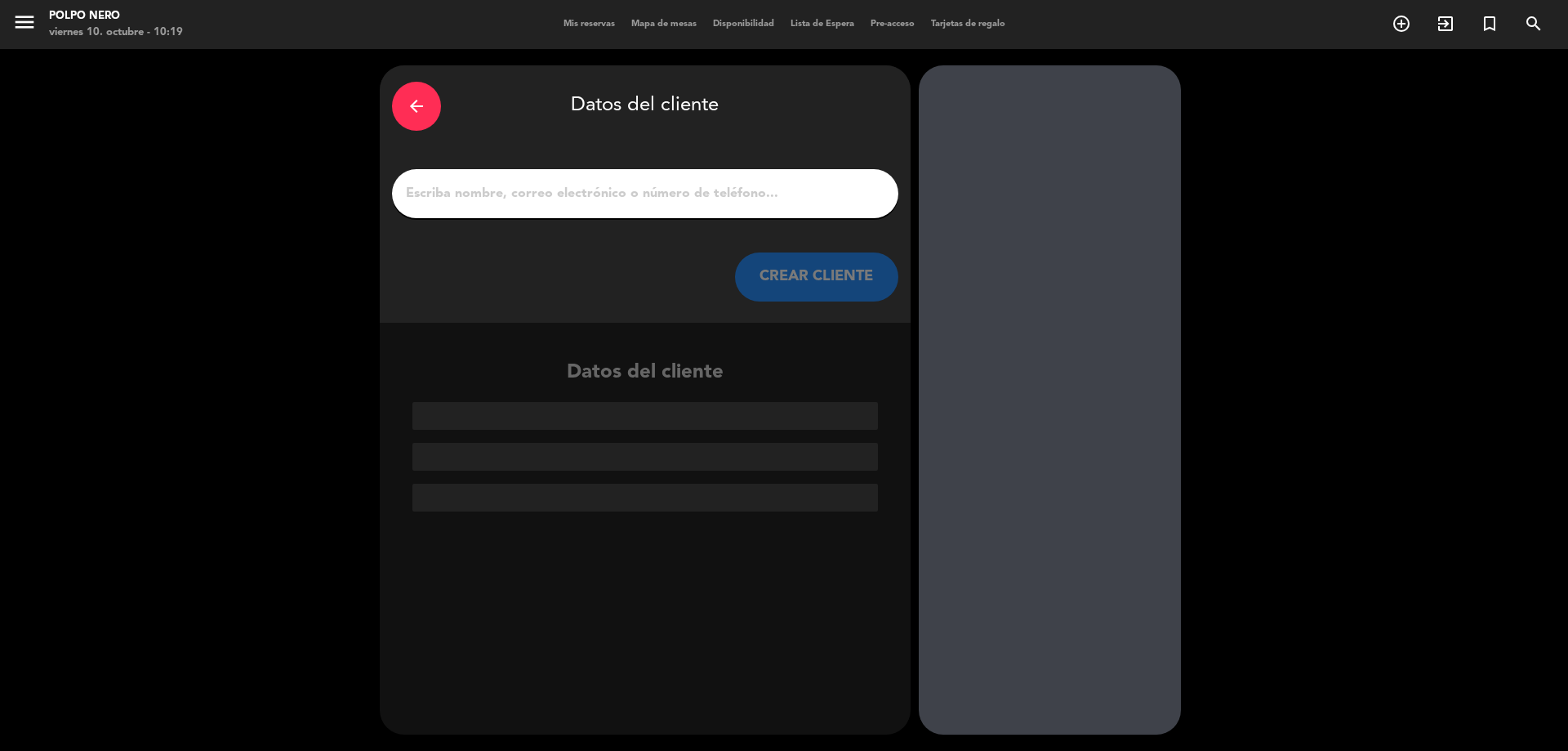
click at [712, 200] on input "1" at bounding box center [645, 193] width 482 height 23
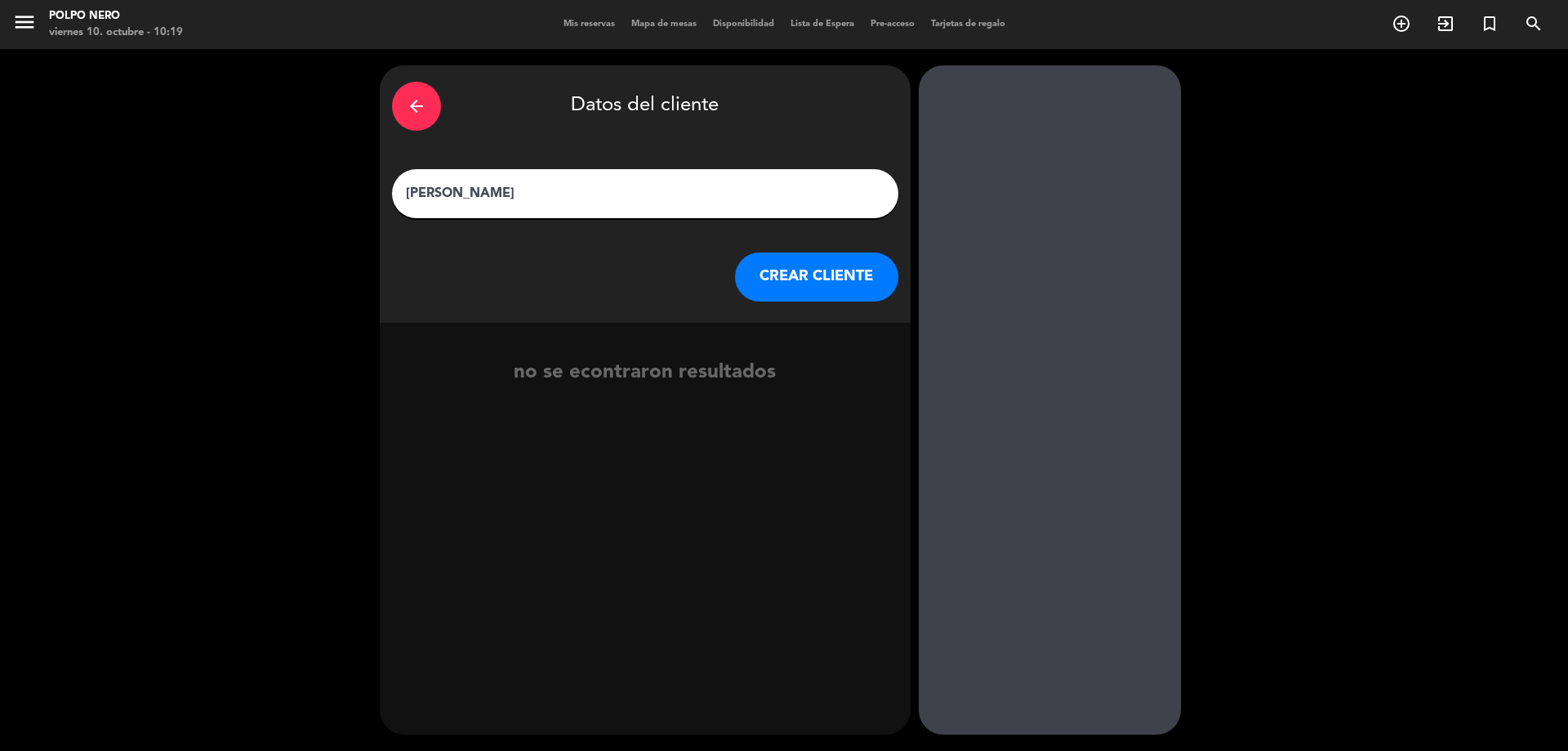
type input "[PERSON_NAME]"
click at [804, 285] on button "CREAR CLIENTE" at bounding box center [816, 277] width 164 height 49
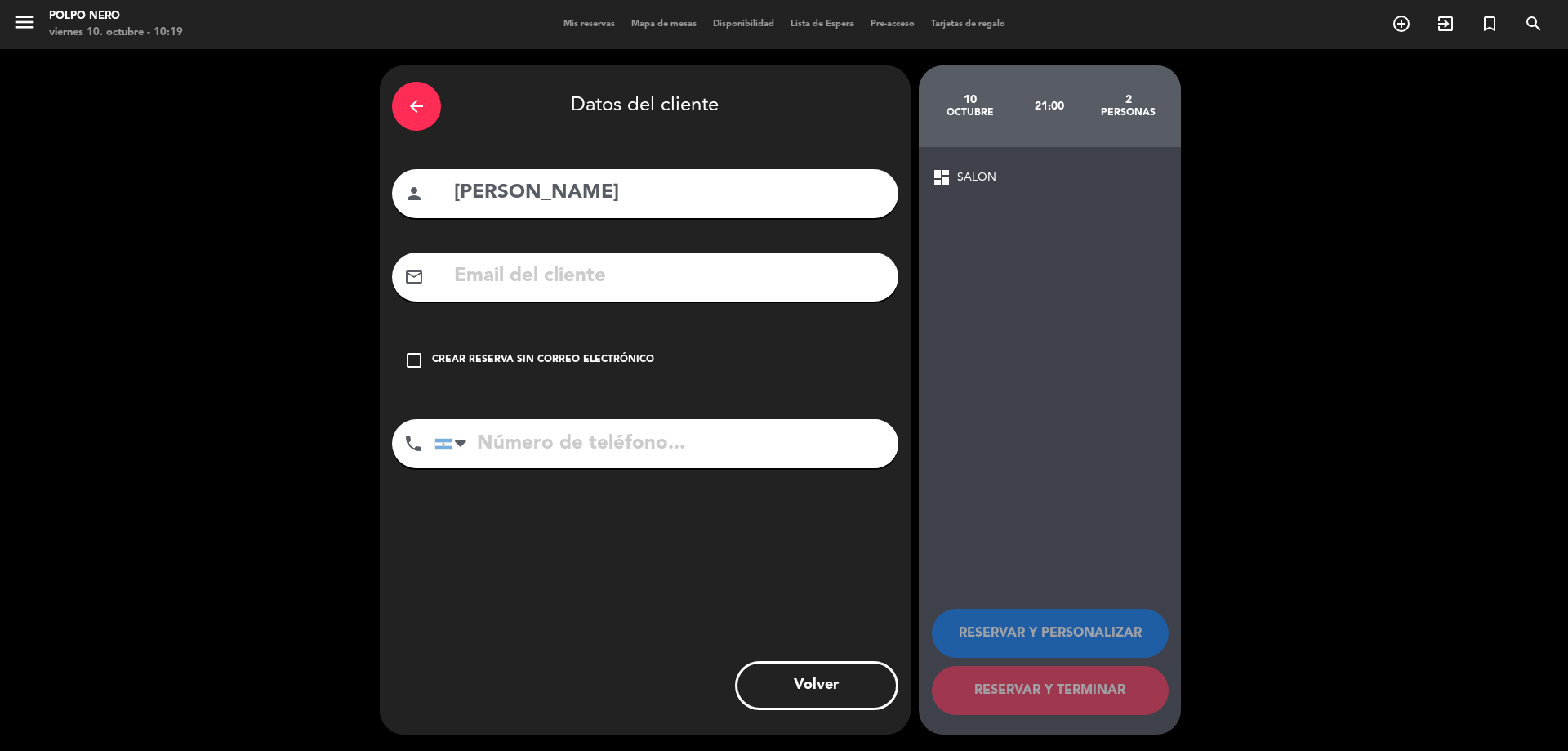
click at [509, 444] on input "tel" at bounding box center [666, 443] width 464 height 49
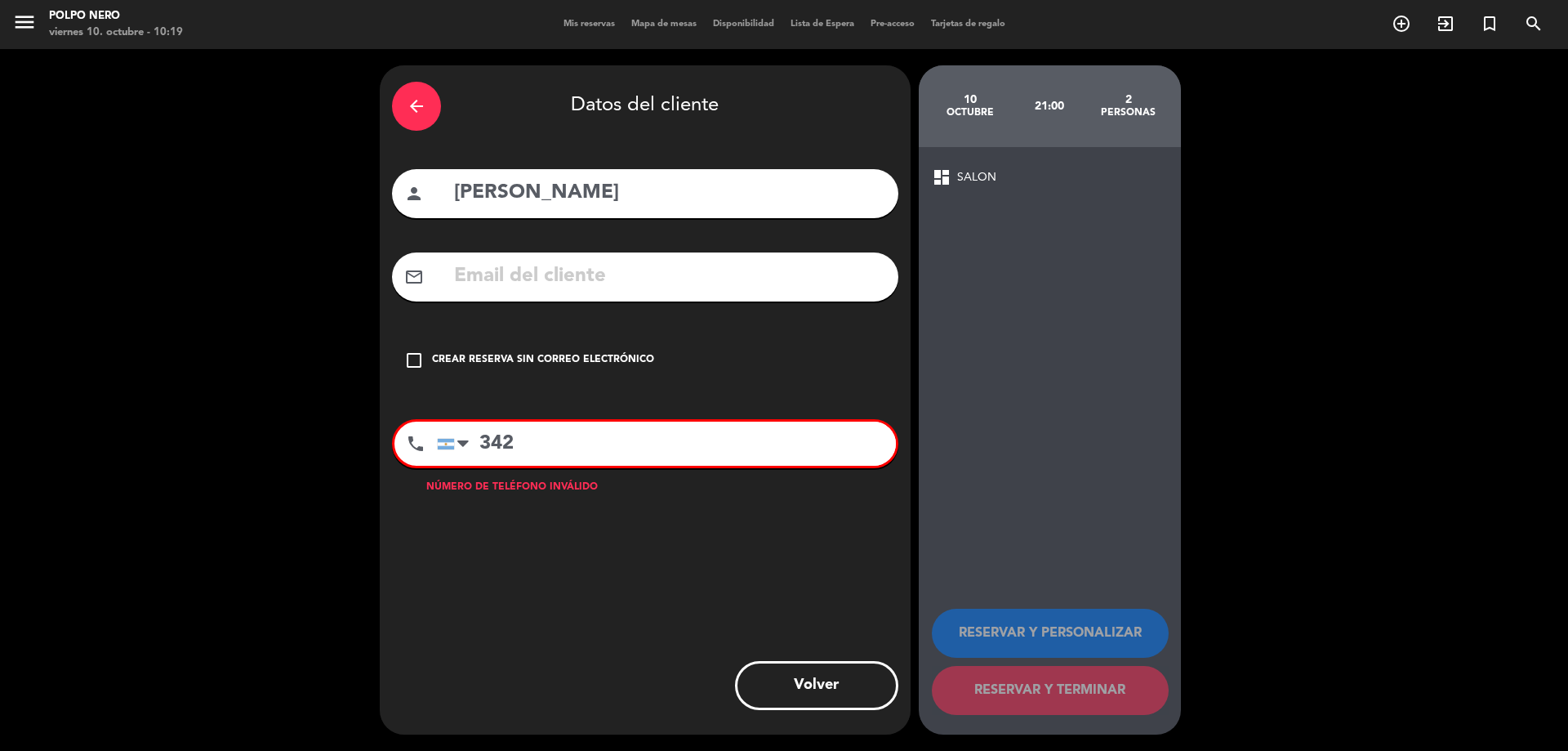
click at [408, 360] on icon "check_box_outline_blank" at bounding box center [414, 361] width 20 height 20
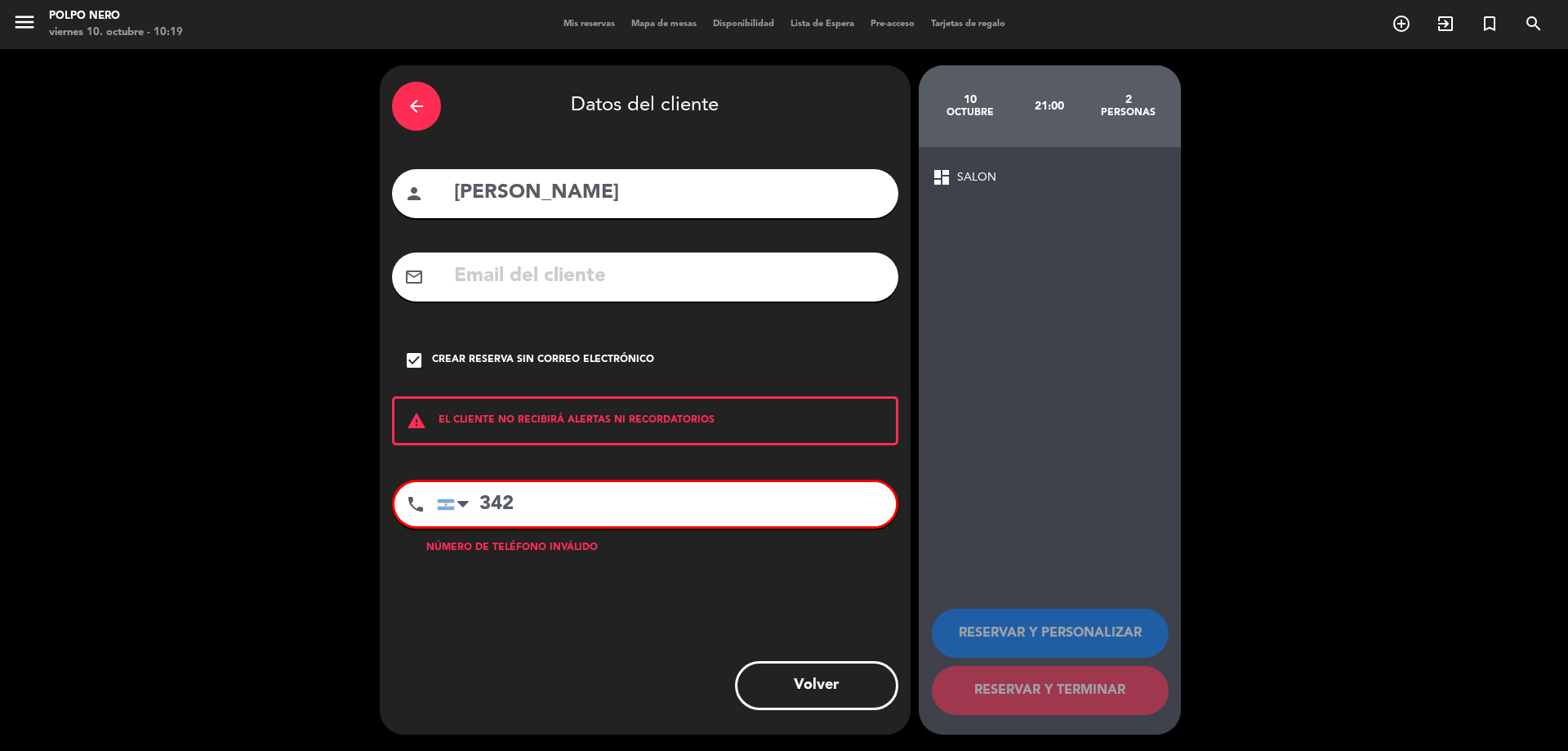
click at [571, 499] on input "342" at bounding box center [667, 504] width 459 height 44
click at [550, 512] on input "342" at bounding box center [667, 504] width 459 height 44
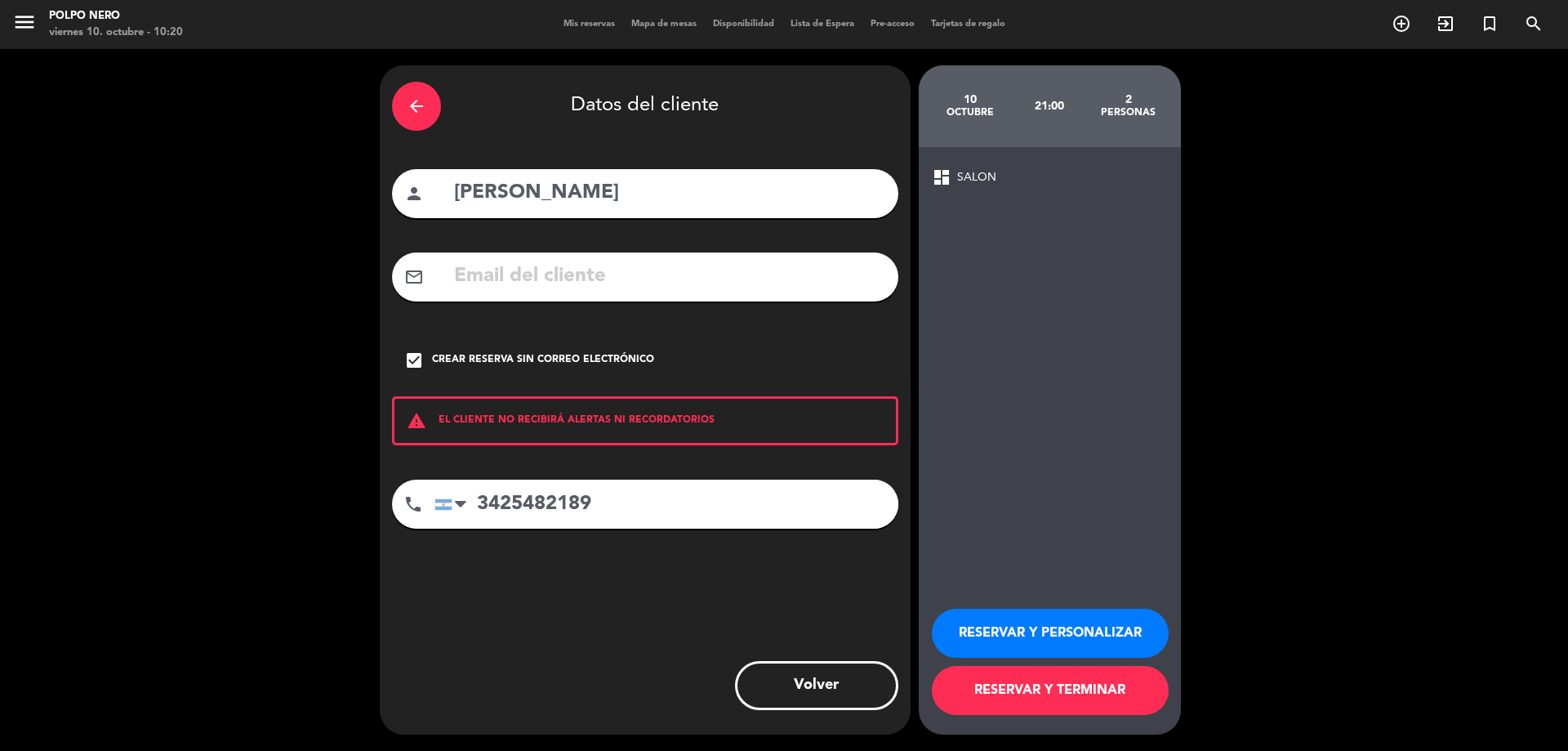
type input "3425482189"
click at [1047, 629] on button "RESERVAR Y PERSONALIZAR" at bounding box center [1049, 632] width 237 height 49
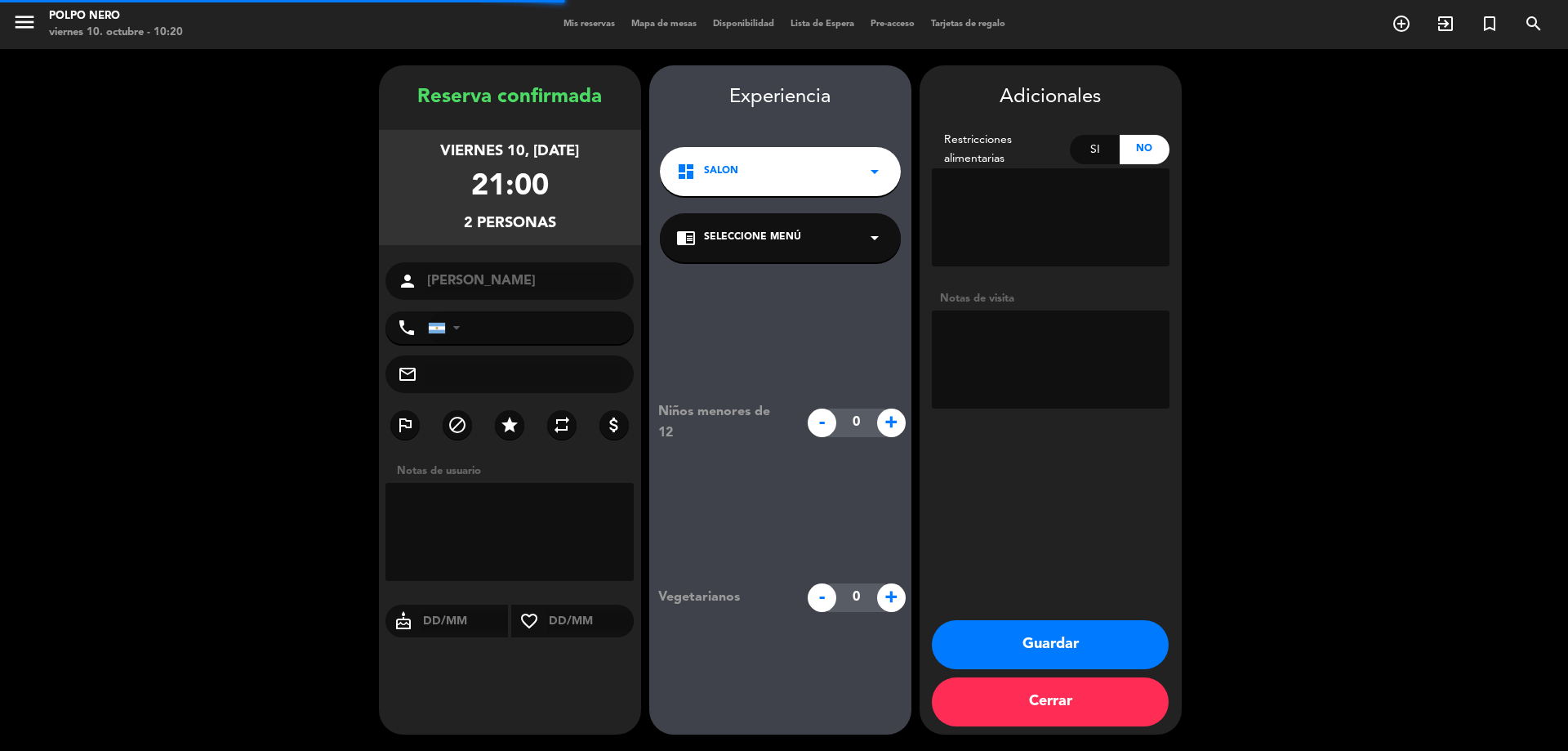
type input "[PHONE_NUMBER]"
click at [485, 526] on textarea at bounding box center [510, 531] width 250 height 98
type textarea "21:45 PM"
click at [1030, 646] on button "Guardar" at bounding box center [1049, 644] width 237 height 49
